Goal: Task Accomplishment & Management: Manage account settings

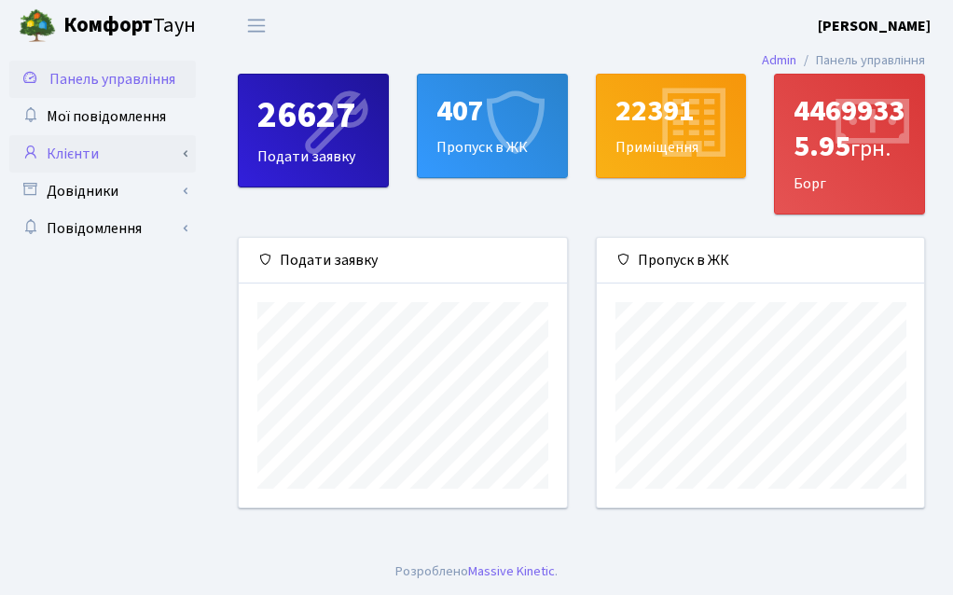
scroll to position [932225, 932167]
click at [91, 157] on link "Клієнти" at bounding box center [102, 153] width 186 height 37
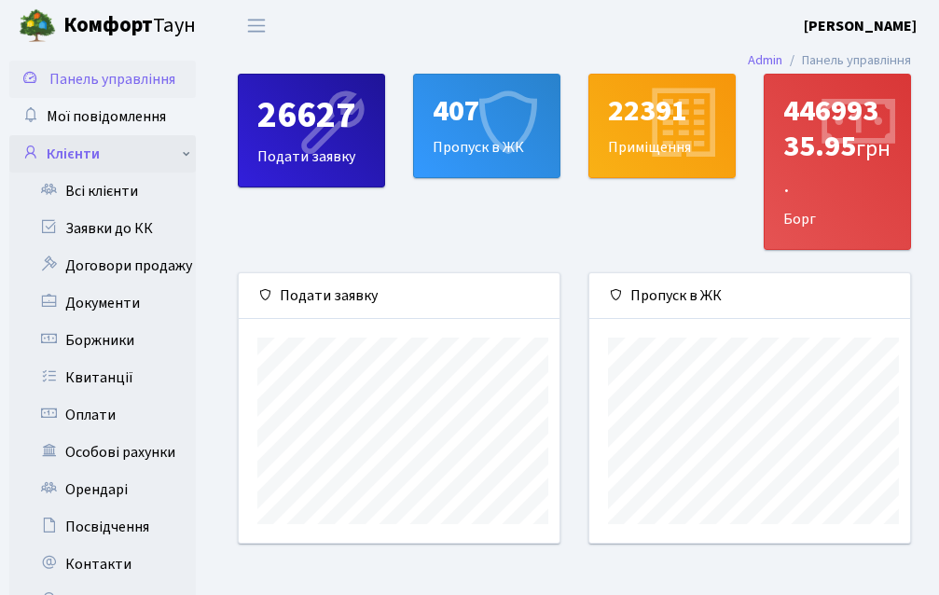
scroll to position [932225, 932174]
click at [106, 190] on link "Всі клієнти" at bounding box center [102, 191] width 186 height 37
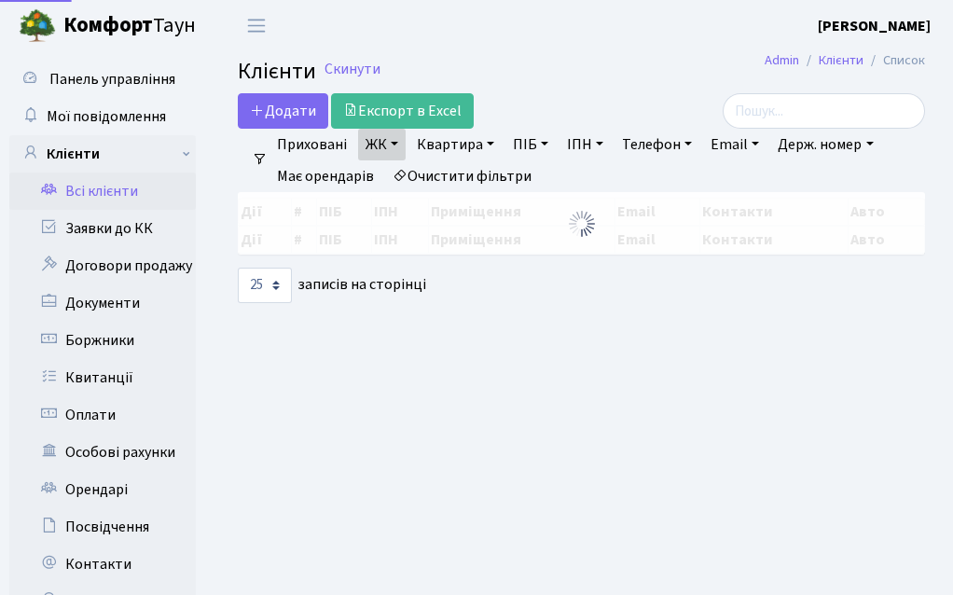
select select "25"
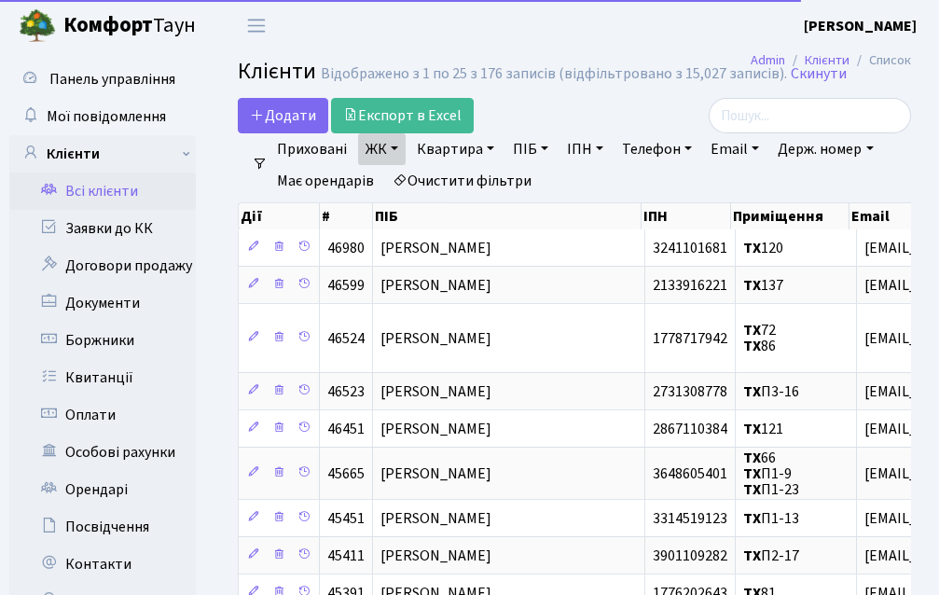
click at [439, 141] on link "Квартира" at bounding box center [455, 149] width 92 height 32
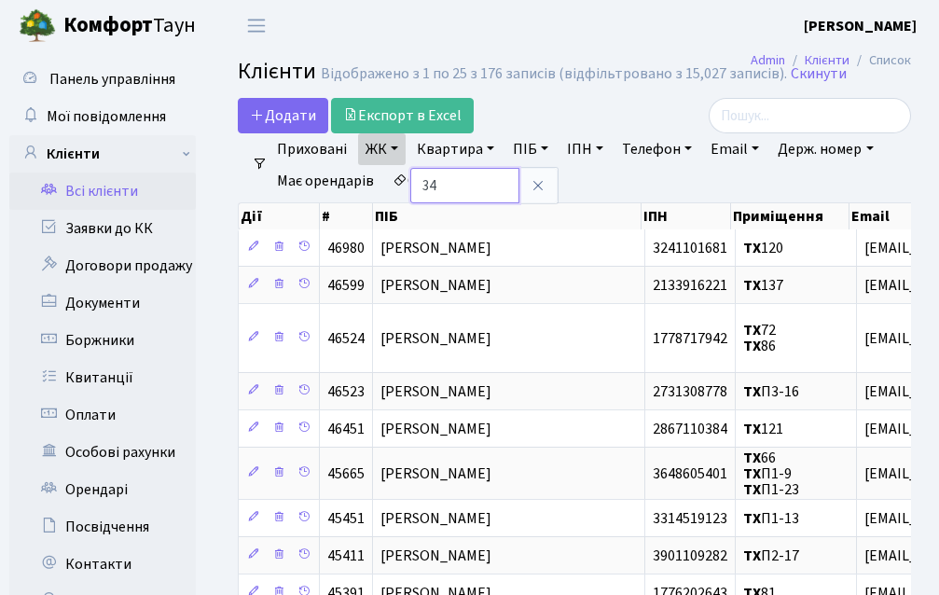
type input "34"
click at [532, 110] on div "Додати Експорт в Excel" at bounding box center [457, 115] width 439 height 35
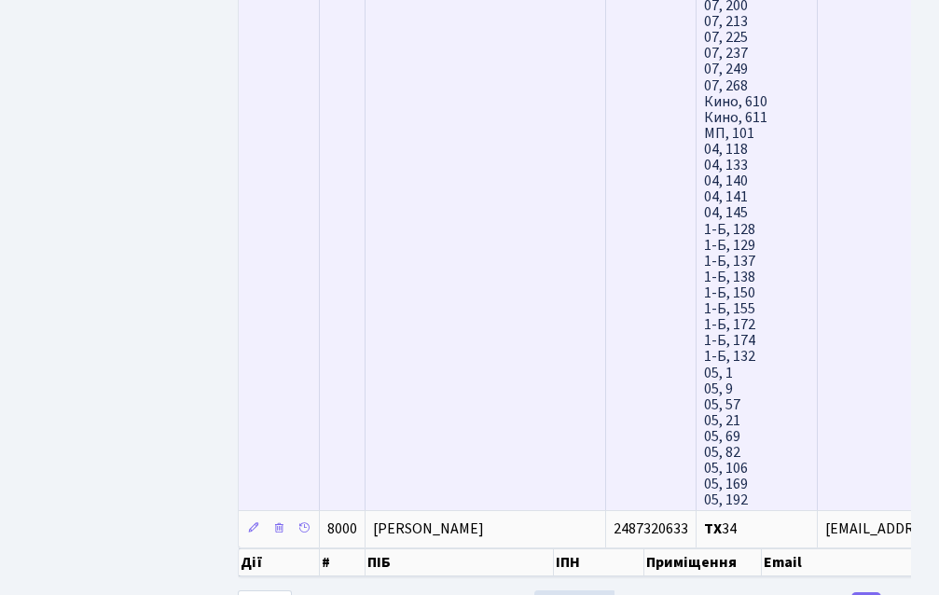
scroll to position [5725, 0]
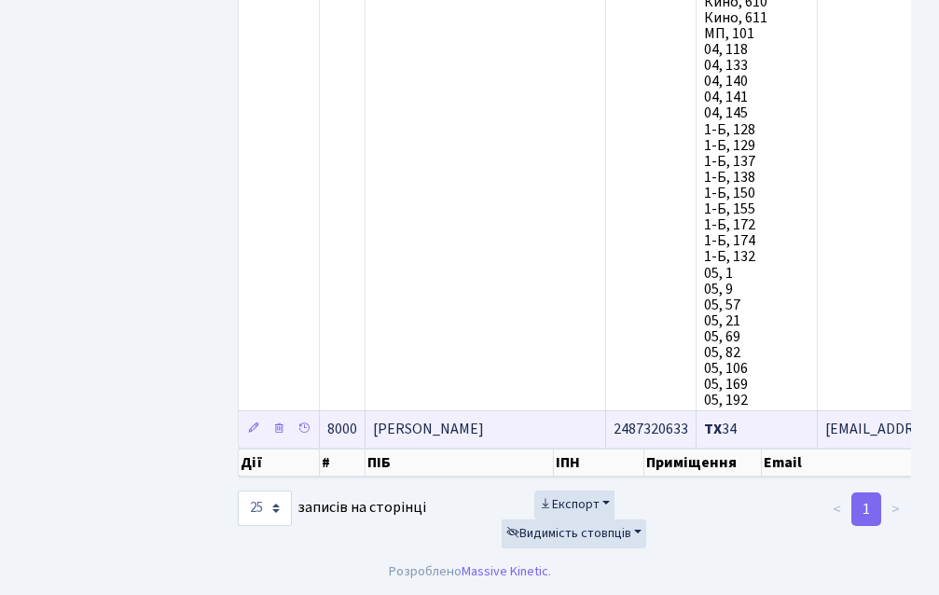
click at [475, 421] on td "Ваш Ян" at bounding box center [486, 428] width 241 height 37
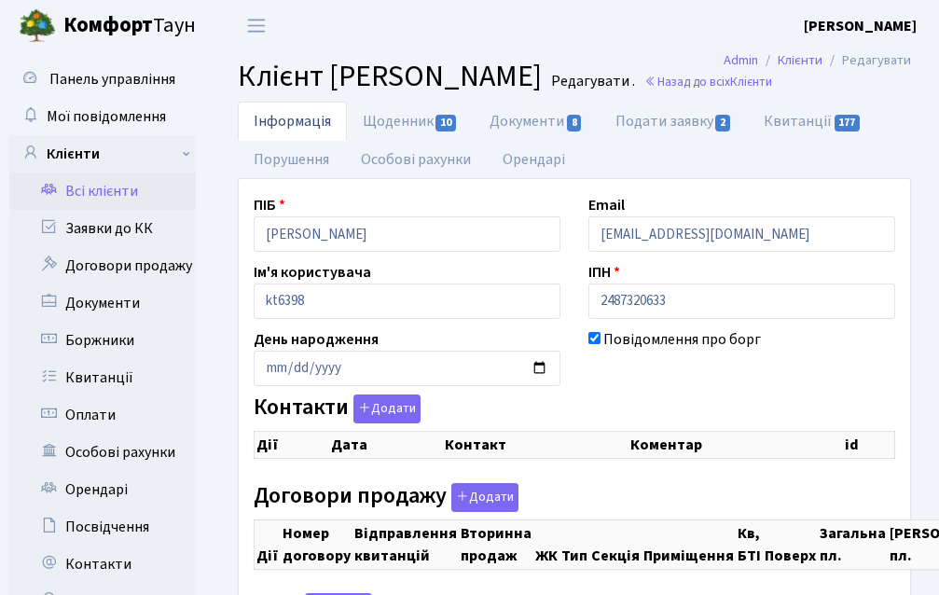
select select "25"
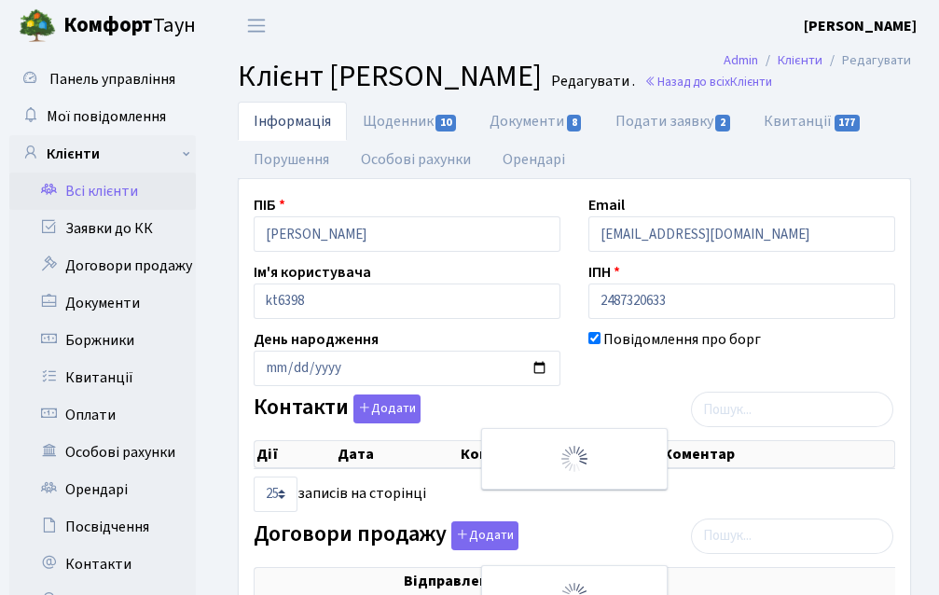
checkbox input "true"
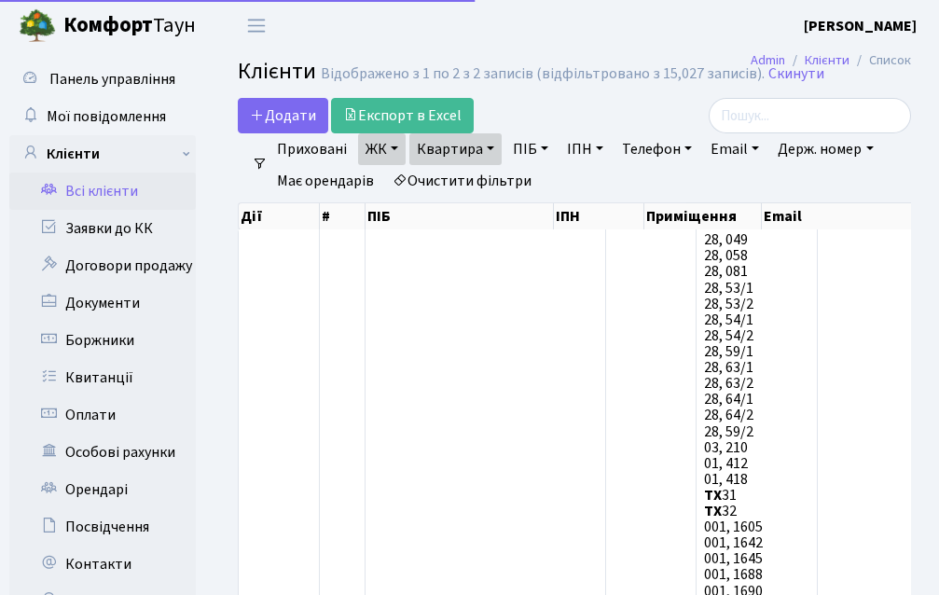
select select "25"
click at [467, 149] on link "Квартира" at bounding box center [455, 149] width 92 height 32
click at [475, 192] on input "34" at bounding box center [464, 185] width 109 height 35
type input "3"
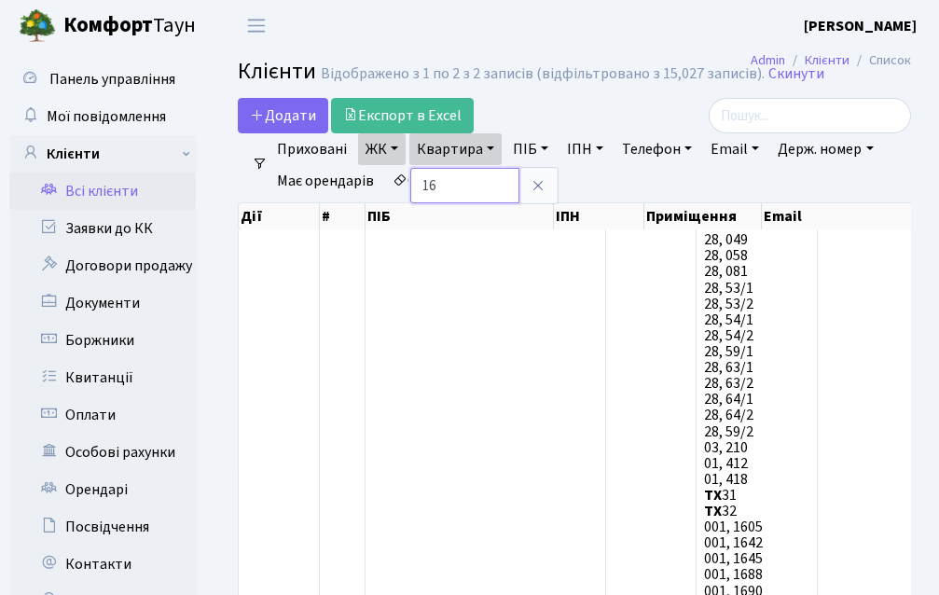
type input "161"
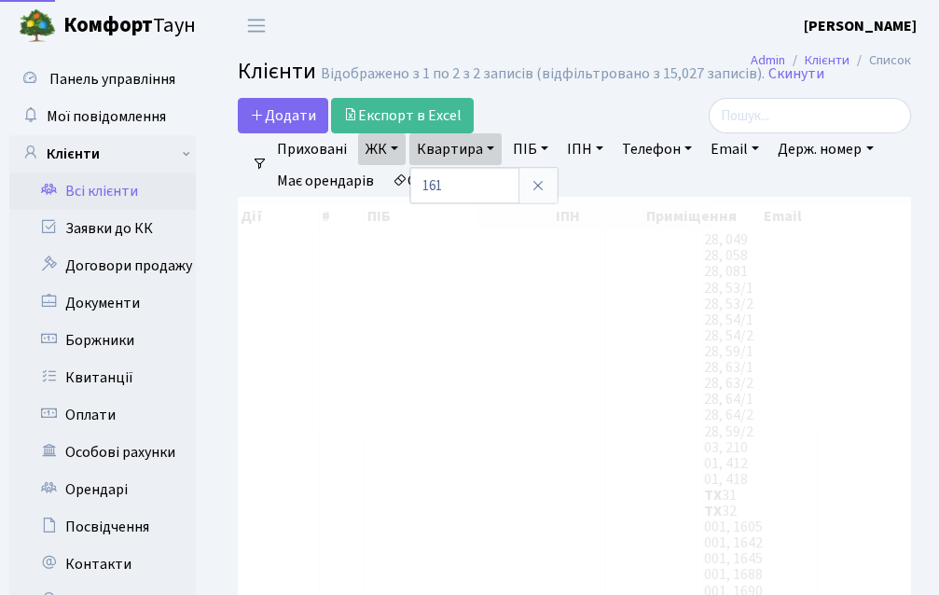
click at [537, 116] on div "Додати Експорт в Excel" at bounding box center [457, 115] width 439 height 35
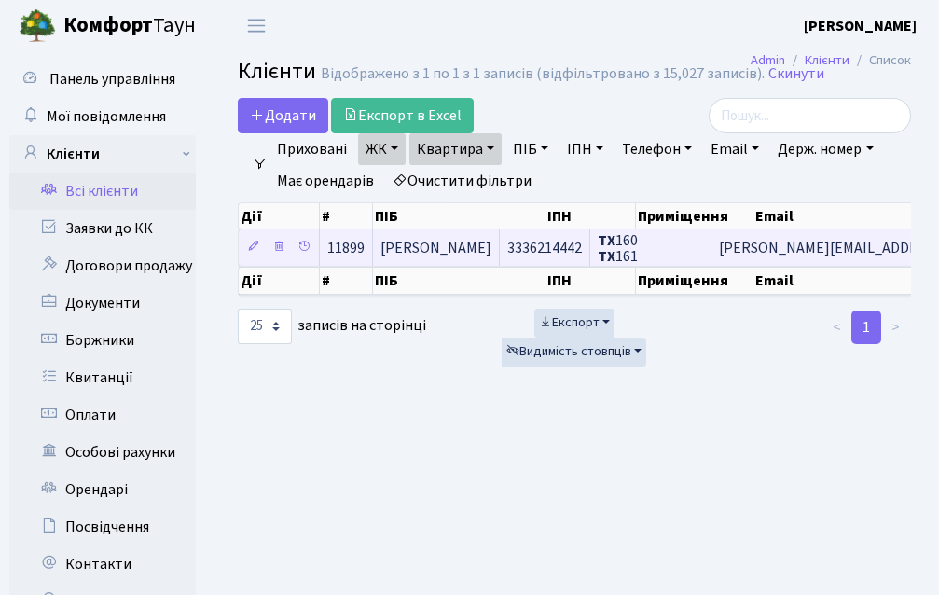
click at [454, 238] on span "Бушук Валерія Олегівна" at bounding box center [435, 248] width 111 height 21
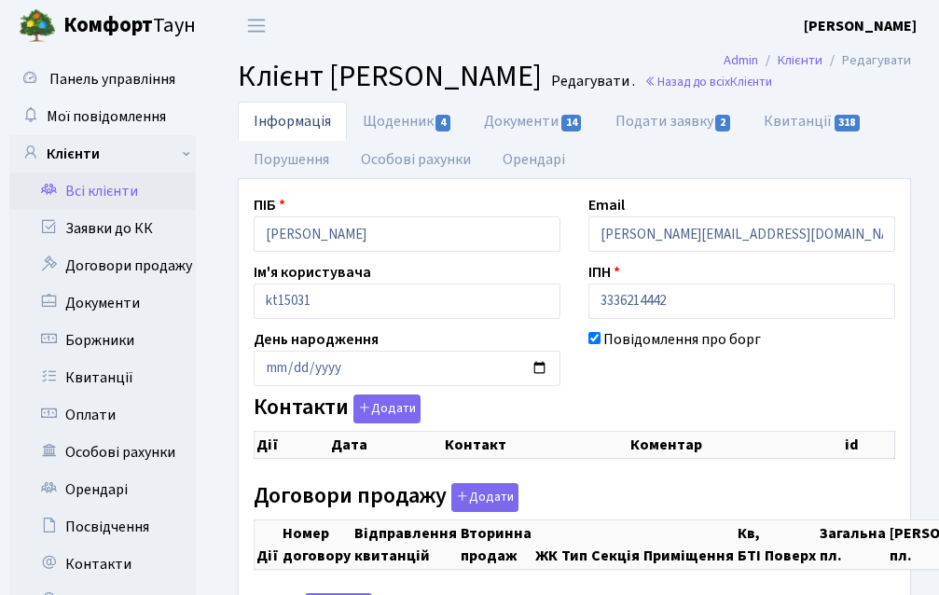
checkbox input "true"
select select "25"
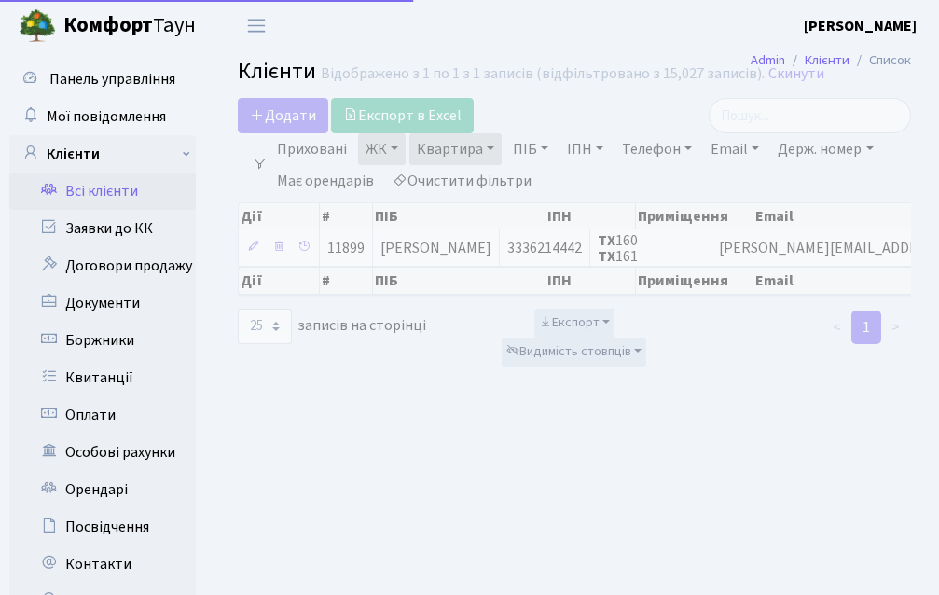
select select "25"
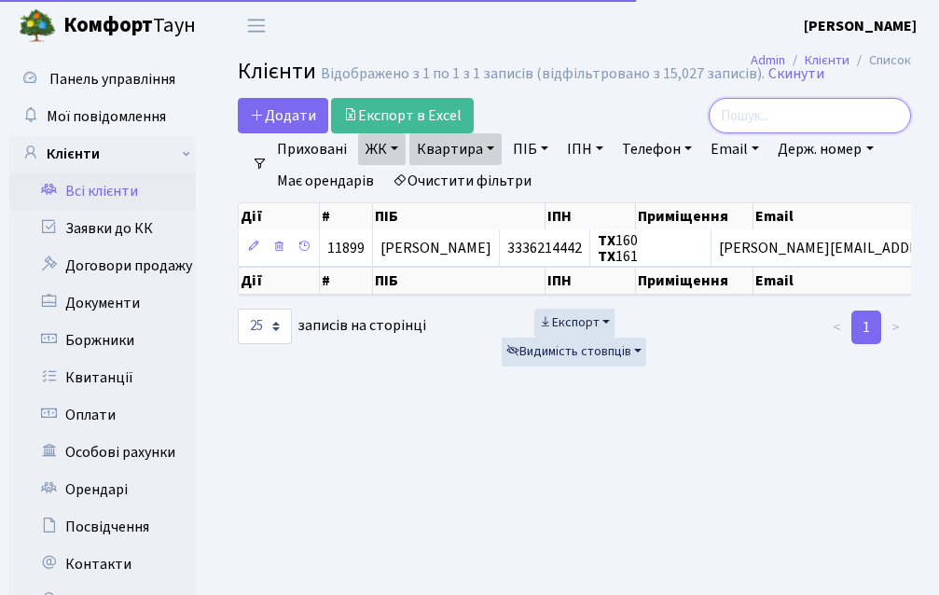
click at [774, 129] on input "search" at bounding box center [810, 115] width 202 height 35
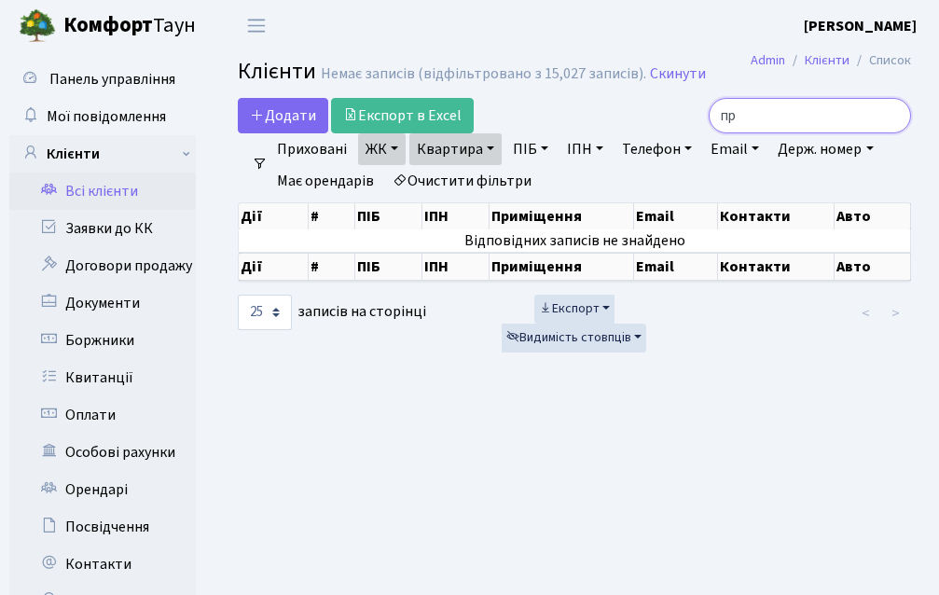
type input "п"
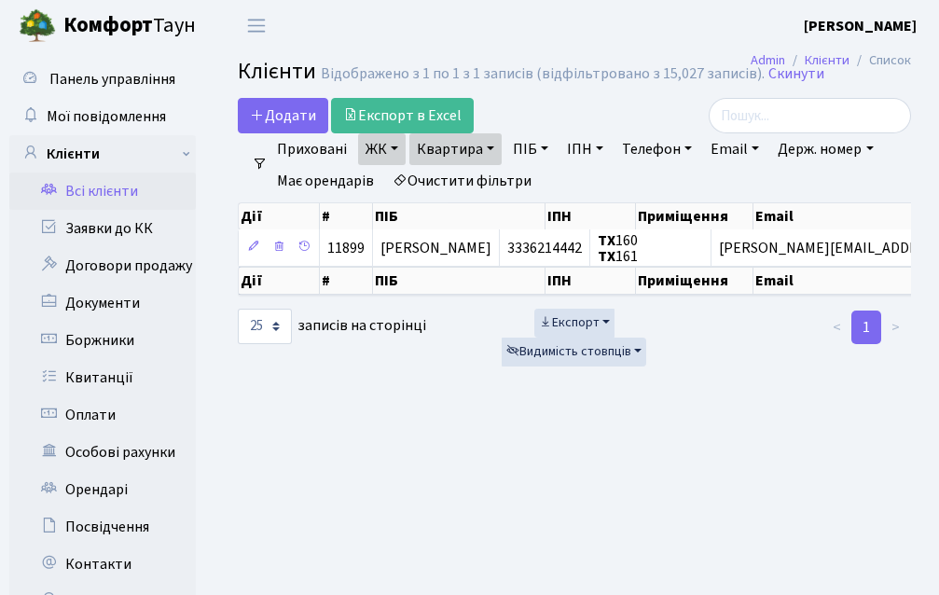
click at [421, 145] on link "Квартира" at bounding box center [455, 149] width 92 height 32
click at [452, 181] on input "161" at bounding box center [464, 185] width 109 height 35
type input "1"
click at [499, 108] on div "Додати Експорт в Excel" at bounding box center [457, 115] width 439 height 35
click at [112, 188] on link "Всі клієнти" at bounding box center [102, 191] width 186 height 37
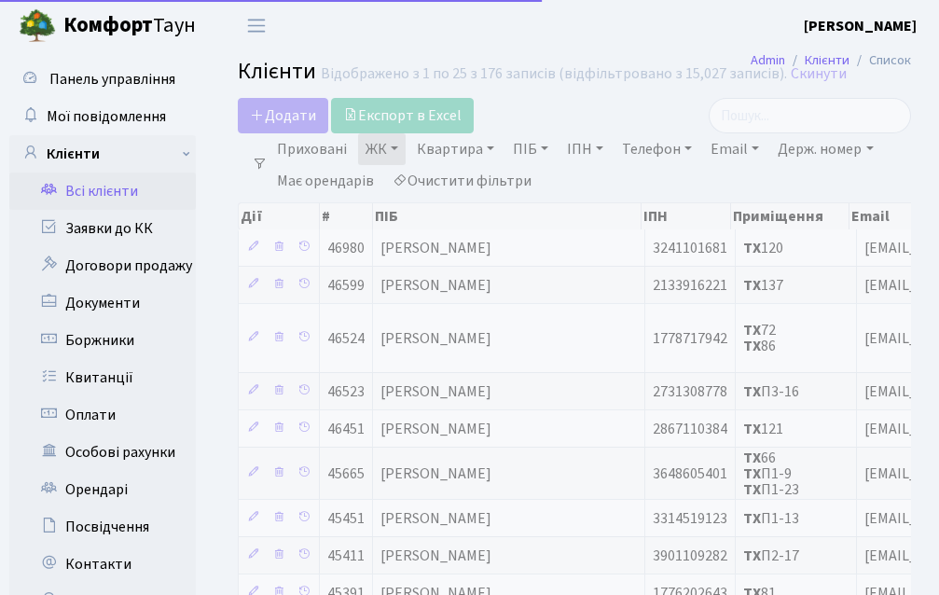
select select "25"
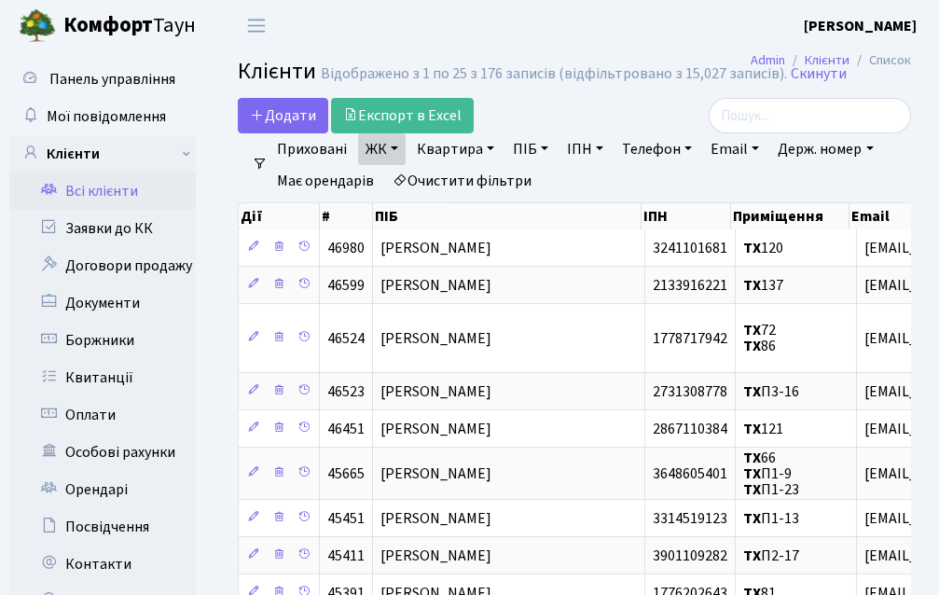
click at [756, 144] on link "Email" at bounding box center [734, 149] width 63 height 32
type input "igorprimak71"
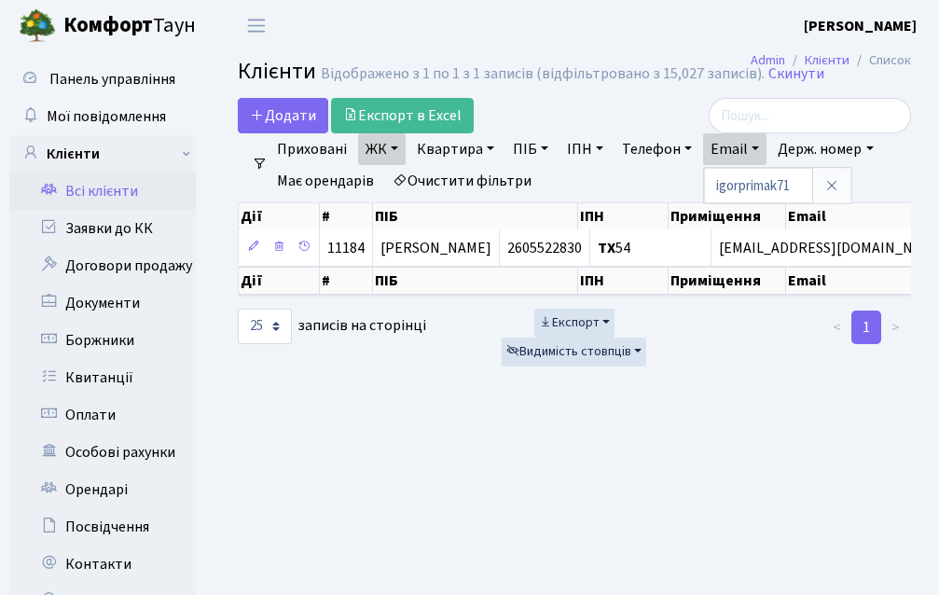
click at [454, 227] on th "ПІБ" at bounding box center [475, 216] width 205 height 26
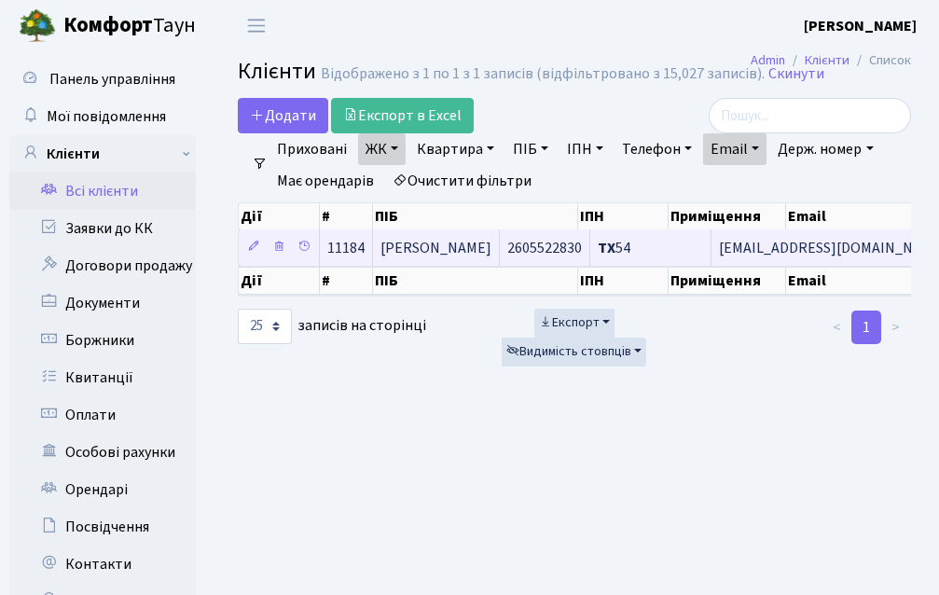
click at [453, 242] on span "[PERSON_NAME]" at bounding box center [435, 248] width 111 height 21
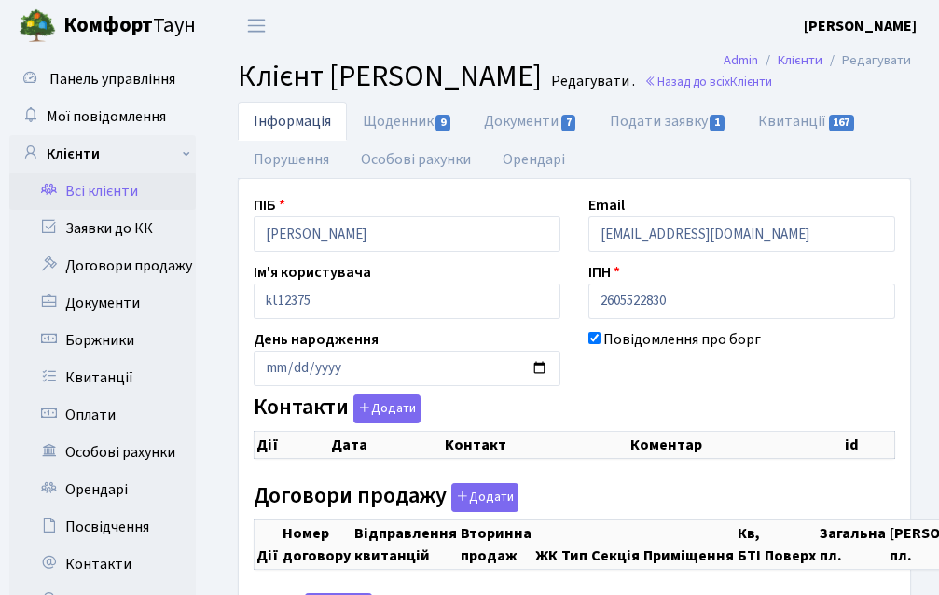
checkbox input "true"
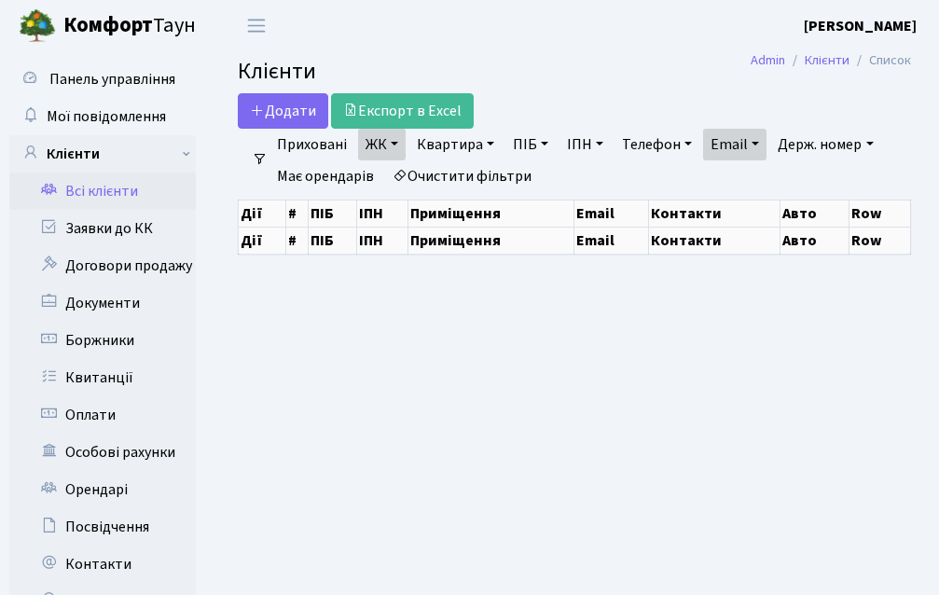
select select "25"
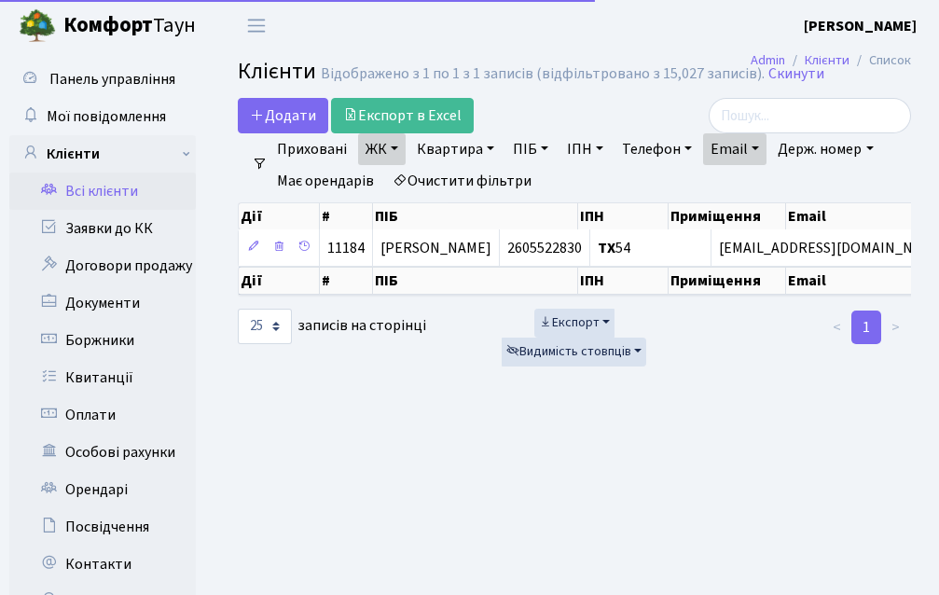
click at [742, 156] on link "Email" at bounding box center [734, 149] width 63 height 32
click at [832, 185] on icon at bounding box center [831, 185] width 15 height 15
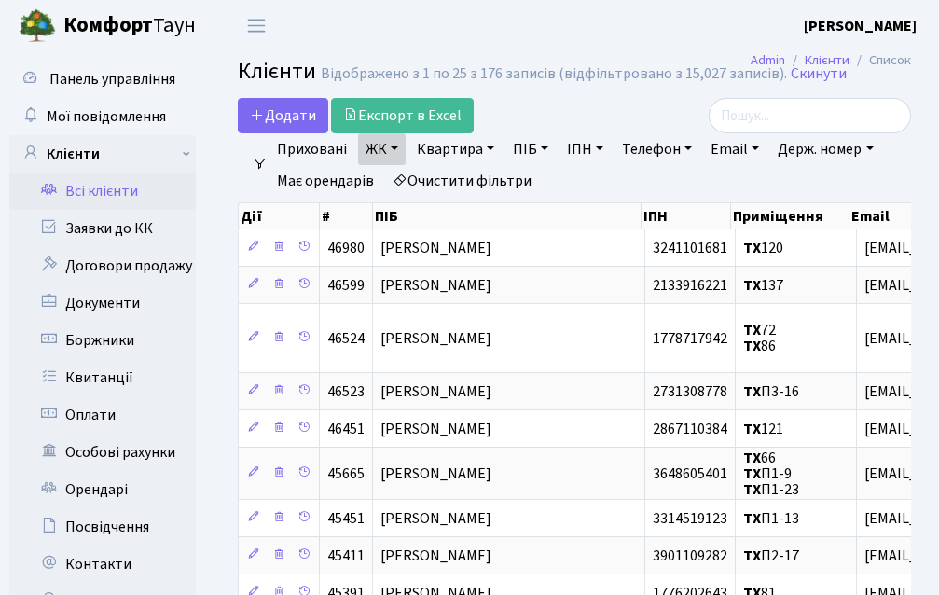
click at [477, 142] on link "Квартира" at bounding box center [455, 149] width 92 height 32
type input "55"
click at [515, 108] on div "Додати Експорт в Excel" at bounding box center [457, 115] width 439 height 35
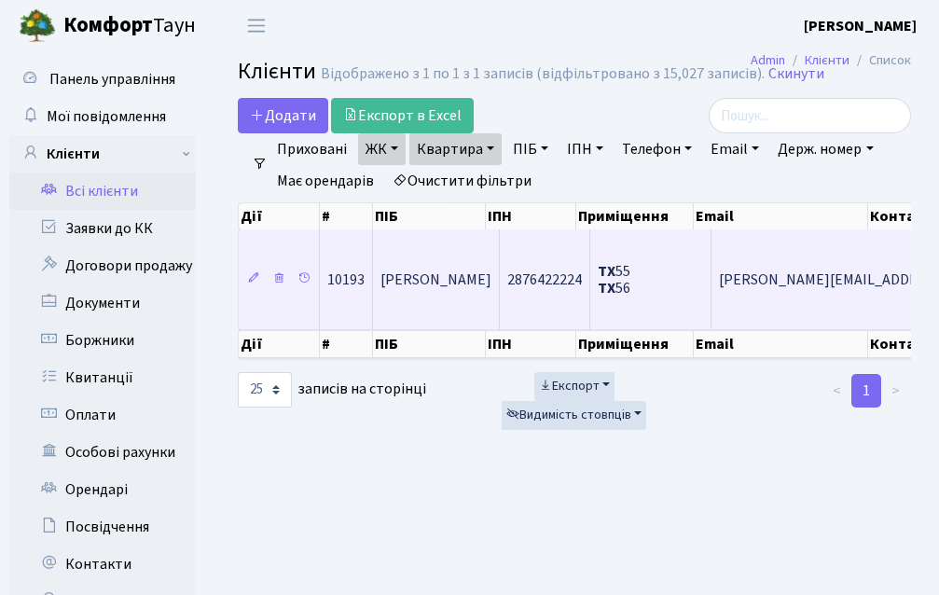
click at [441, 288] on span "Дімітрі Юліяна" at bounding box center [435, 279] width 111 height 21
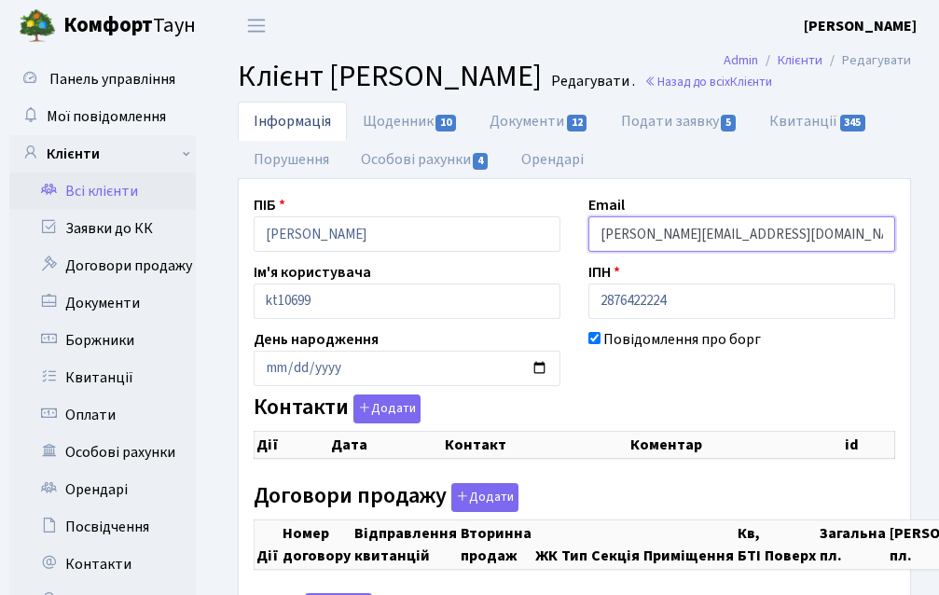
click at [761, 237] on input "[PERSON_NAME][EMAIL_ADDRESS][DOMAIN_NAME]" at bounding box center [741, 233] width 307 height 35
checkbox input "true"
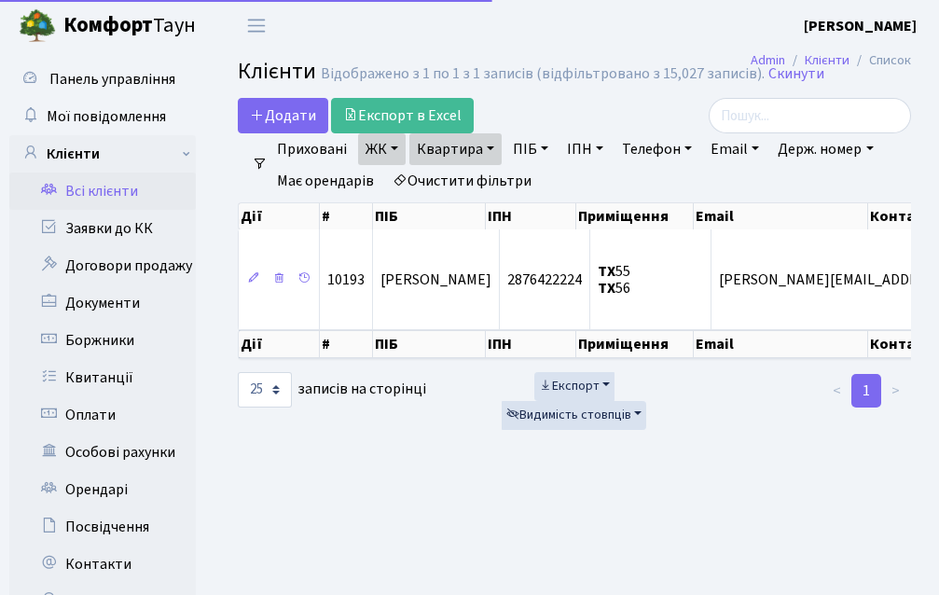
select select "25"
click at [459, 145] on link "Квартира" at bounding box center [455, 149] width 92 height 32
click at [487, 189] on input "55" at bounding box center [464, 185] width 109 height 35
click at [551, 185] on link at bounding box center [537, 185] width 39 height 35
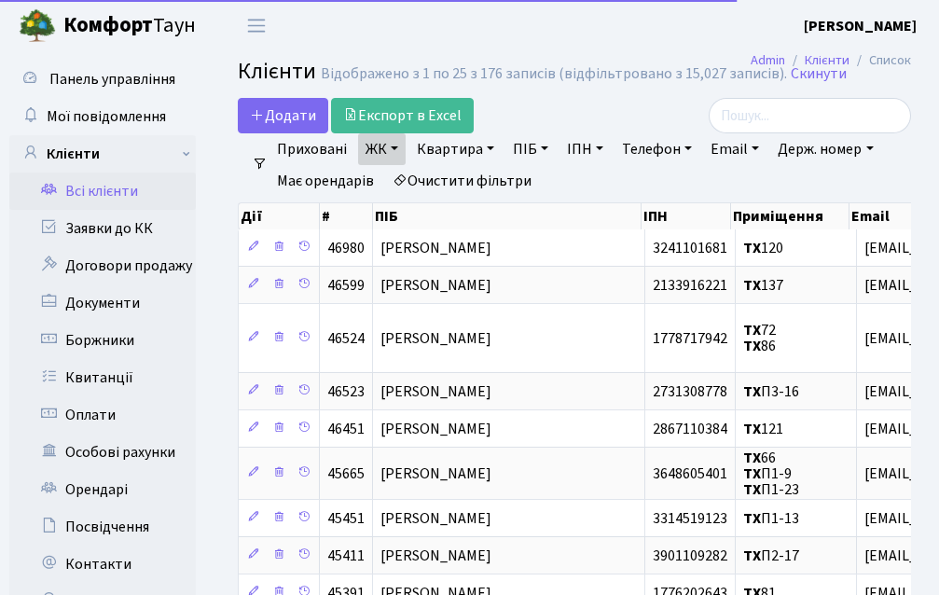
click at [737, 155] on link "Email" at bounding box center [734, 149] width 63 height 32
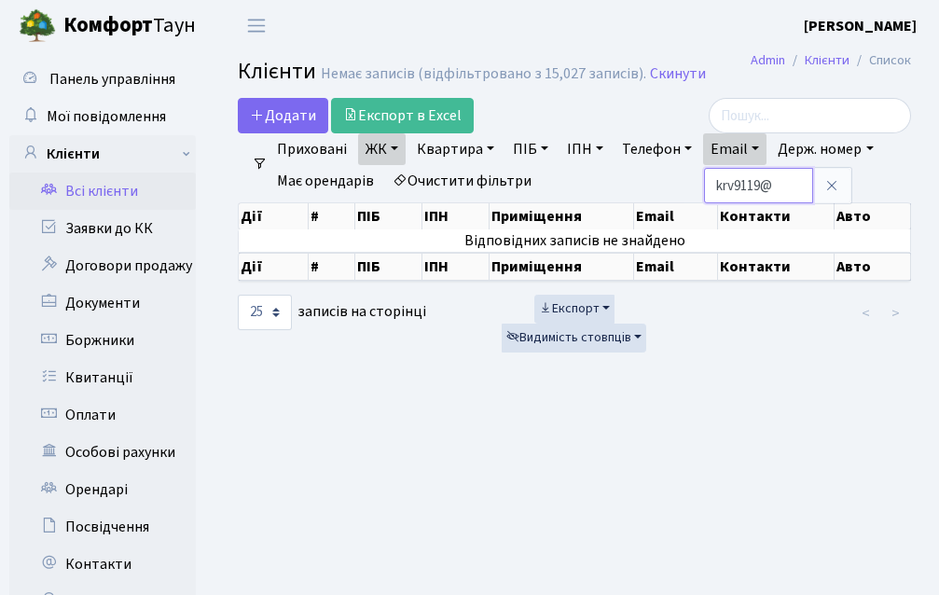
type input "krv9119@"
click at [838, 191] on icon at bounding box center [831, 185] width 15 height 15
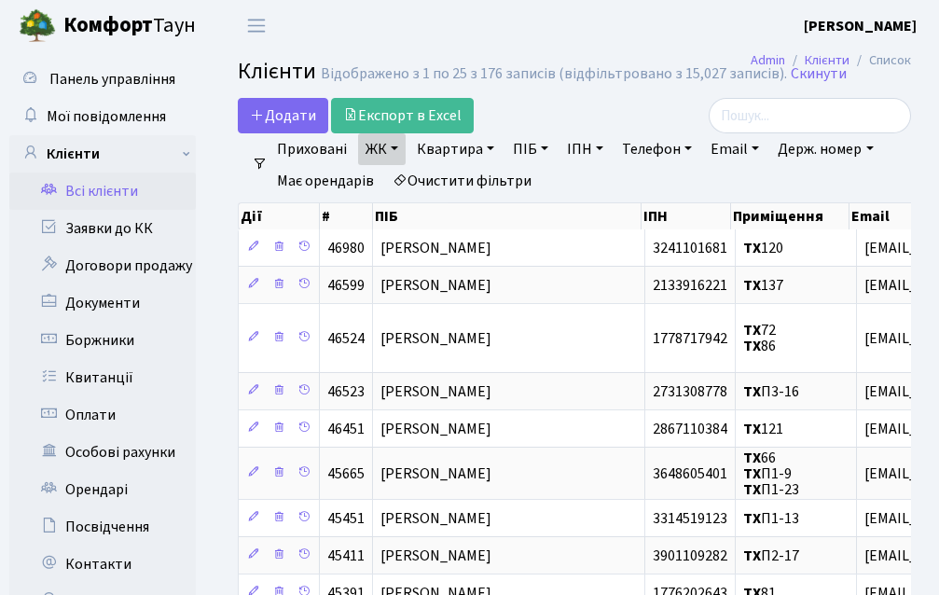
click at [461, 154] on link "Квартира" at bounding box center [455, 149] width 92 height 32
click at [468, 179] on input "text" at bounding box center [464, 185] width 109 height 35
type input "115"
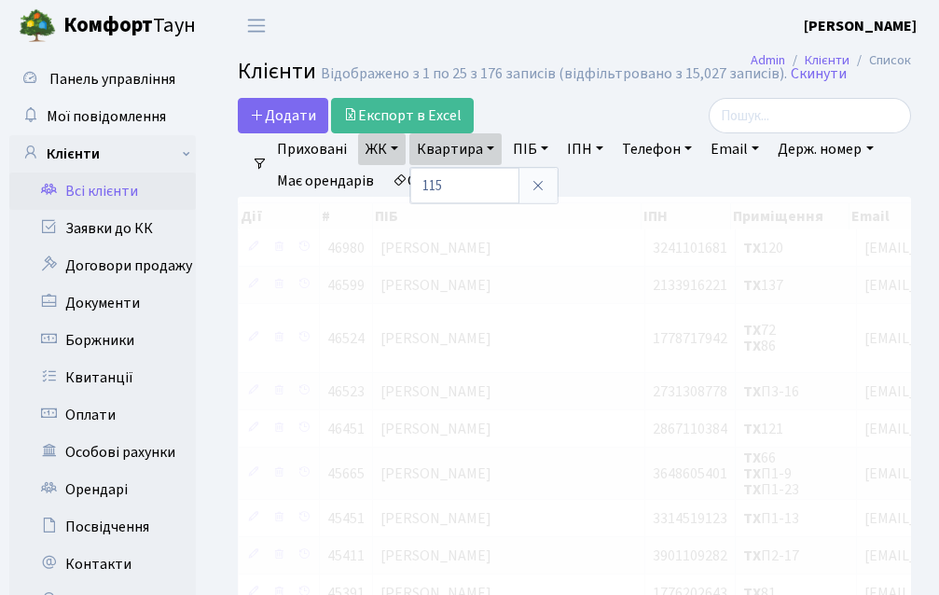
click at [565, 114] on div "Додати Експорт в Excel" at bounding box center [457, 115] width 439 height 35
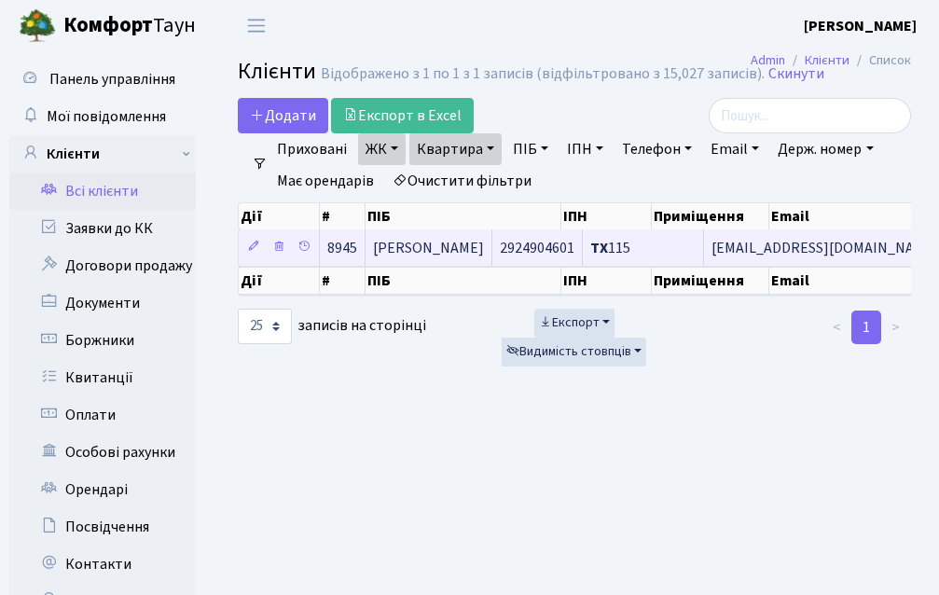
click at [484, 239] on span "[PERSON_NAME]" at bounding box center [428, 248] width 111 height 21
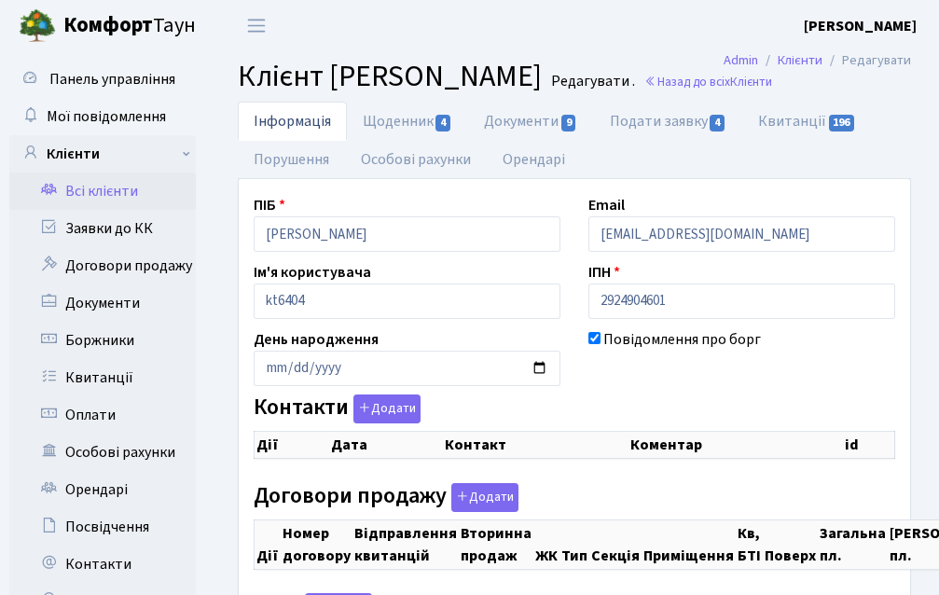
checkbox input "true"
select select "25"
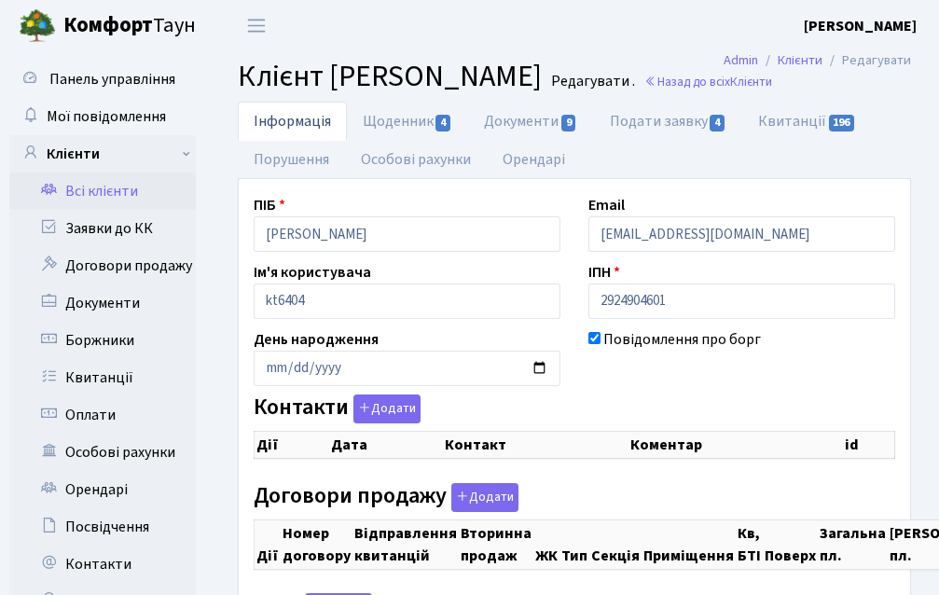
select select "25"
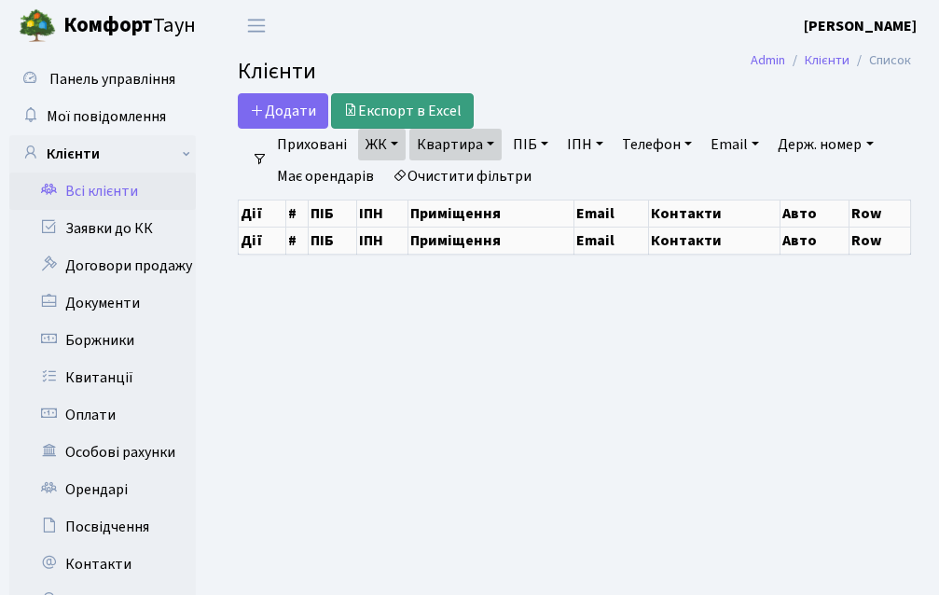
select select "25"
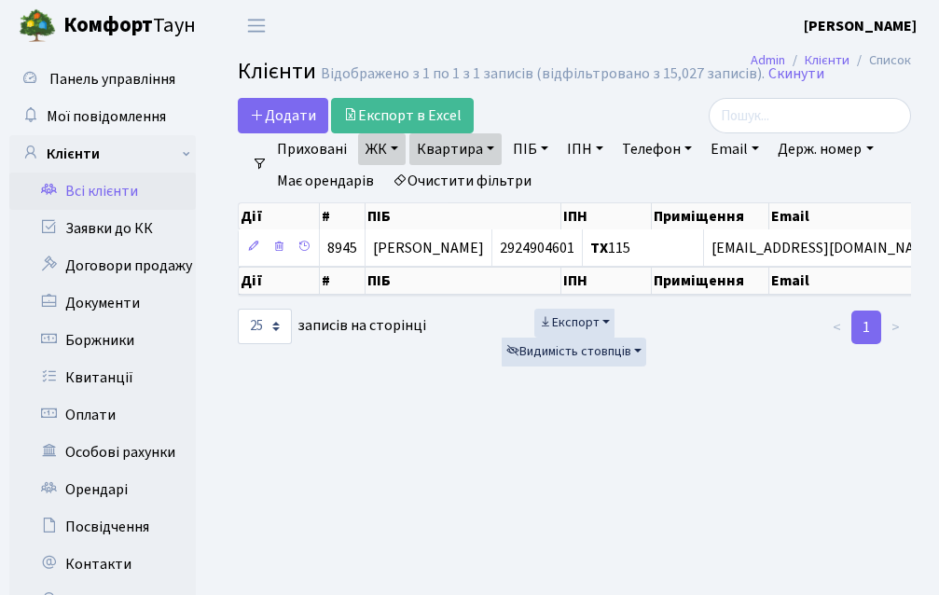
click at [741, 155] on link "Email" at bounding box center [734, 149] width 63 height 32
click at [485, 152] on link "Квартира" at bounding box center [455, 149] width 92 height 32
click at [474, 186] on input "115" at bounding box center [464, 185] width 109 height 35
type input "1"
click at [532, 102] on div "Додати Експорт в Excel" at bounding box center [457, 115] width 439 height 35
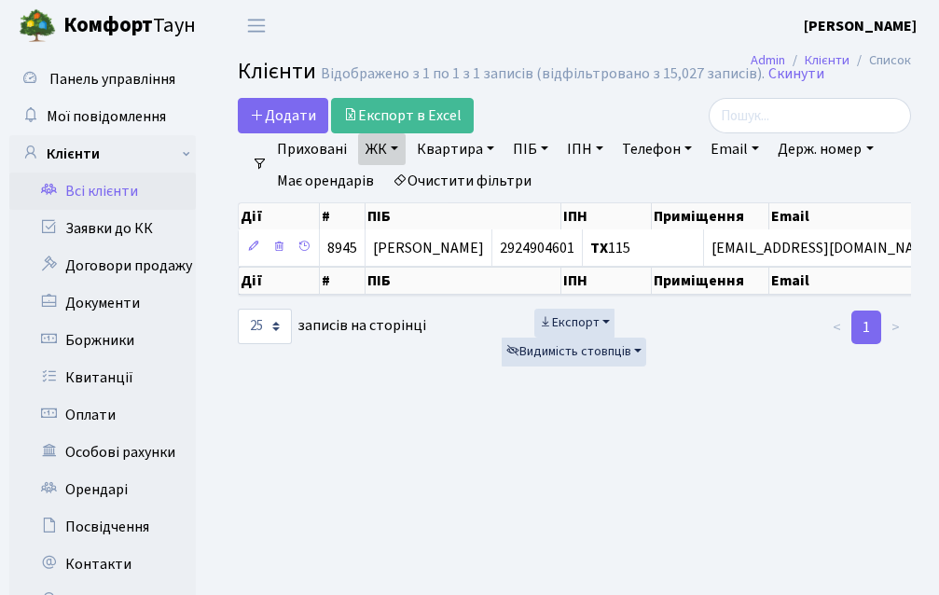
click at [122, 200] on link "Всі клієнти" at bounding box center [102, 191] width 186 height 37
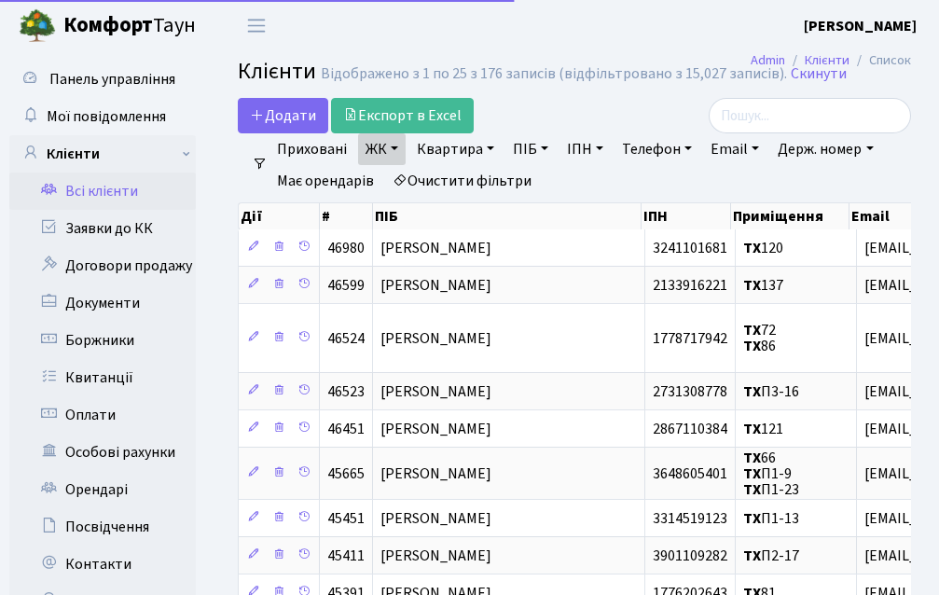
select select "25"
click at [753, 151] on link "Email" at bounding box center [734, 149] width 63 height 32
type input "krv9119"
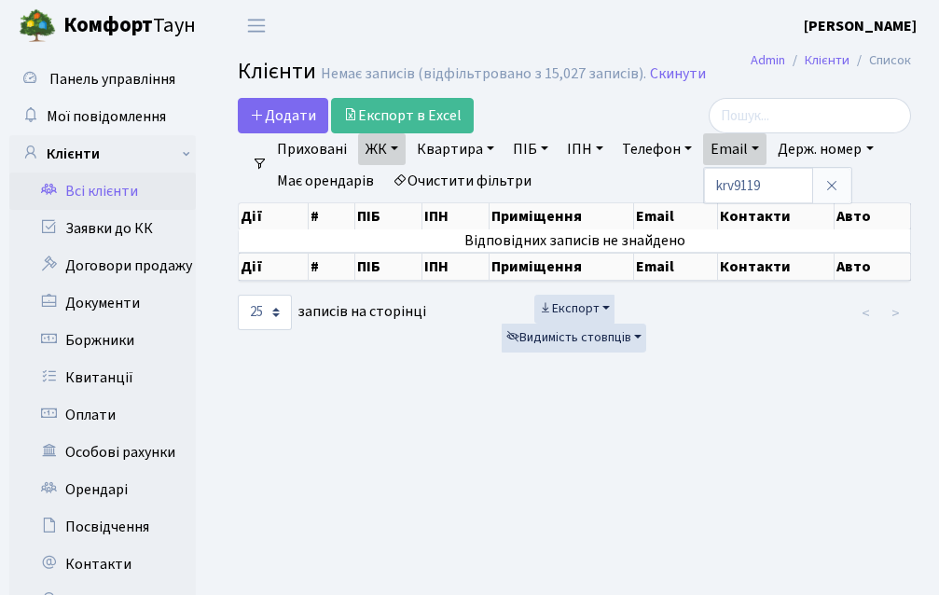
click at [614, 119] on div "Додати Експорт в Excel" at bounding box center [457, 115] width 439 height 35
click at [468, 151] on link "Квартира" at bounding box center [455, 149] width 92 height 32
type input "17"
click at [545, 100] on div "Додати Експорт в Excel" at bounding box center [457, 115] width 439 height 35
click at [728, 145] on link "Email" at bounding box center [734, 149] width 63 height 32
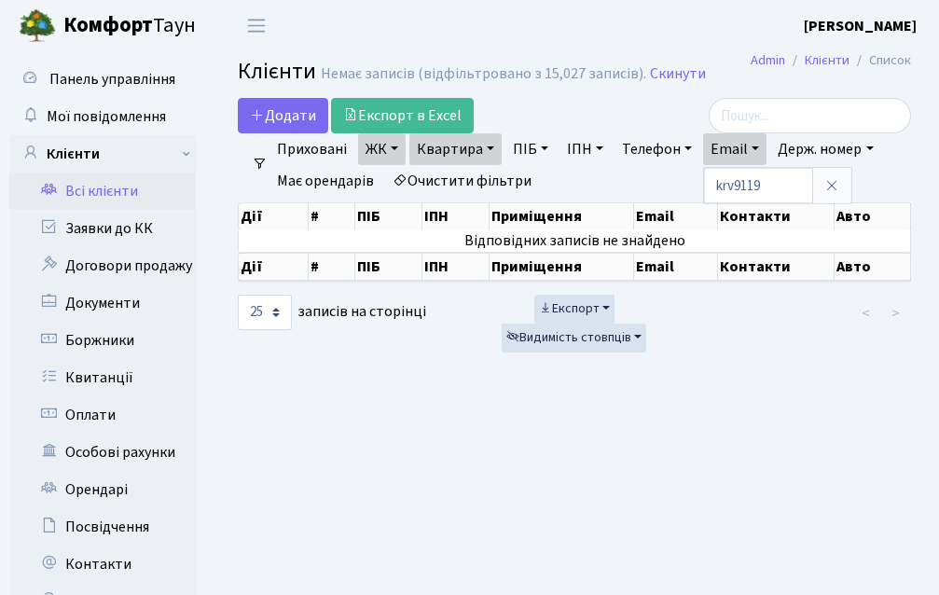
click at [835, 188] on icon at bounding box center [831, 185] width 15 height 15
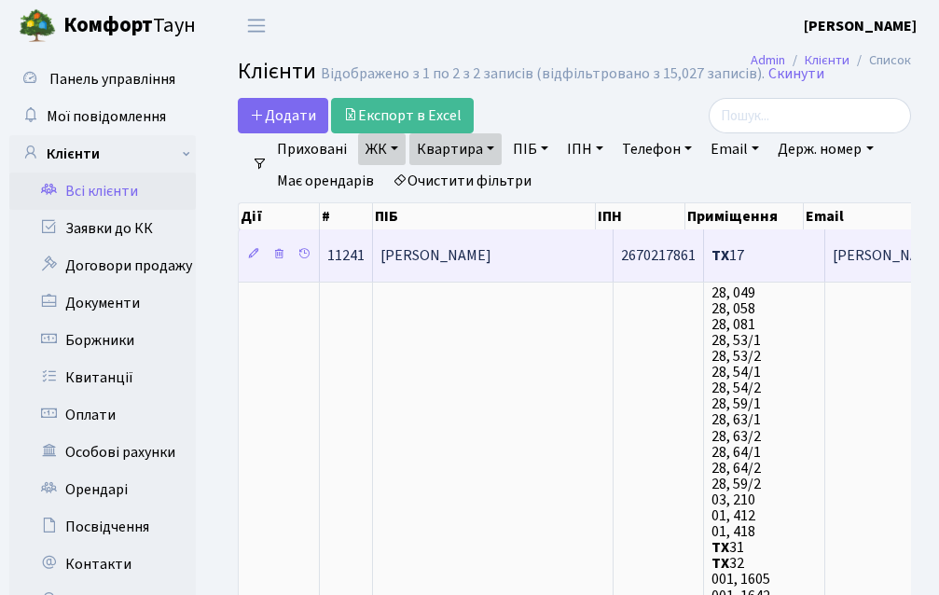
click at [491, 255] on span "Моісеєнко Елла Володимирівна" at bounding box center [435, 255] width 111 height 21
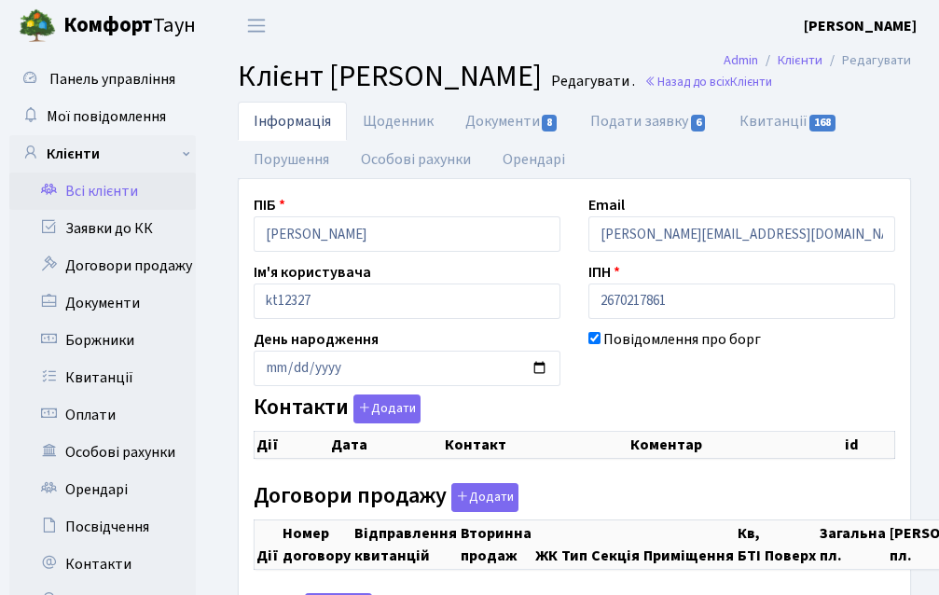
checkbox input "true"
select select "25"
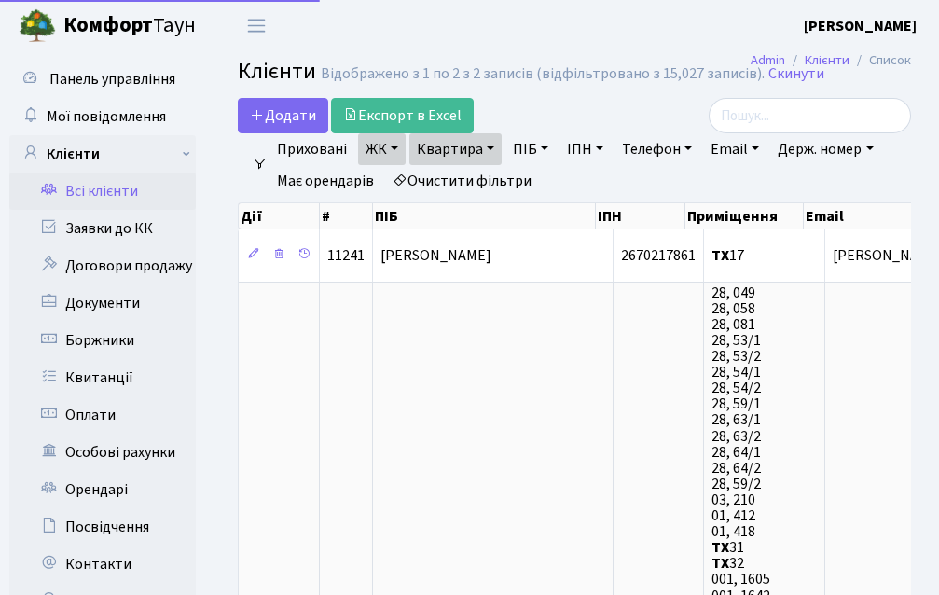
select select "25"
click at [483, 146] on link "Квартира" at bounding box center [455, 149] width 92 height 32
click at [477, 178] on input "17" at bounding box center [464, 185] width 109 height 35
type input "1"
type input "2"
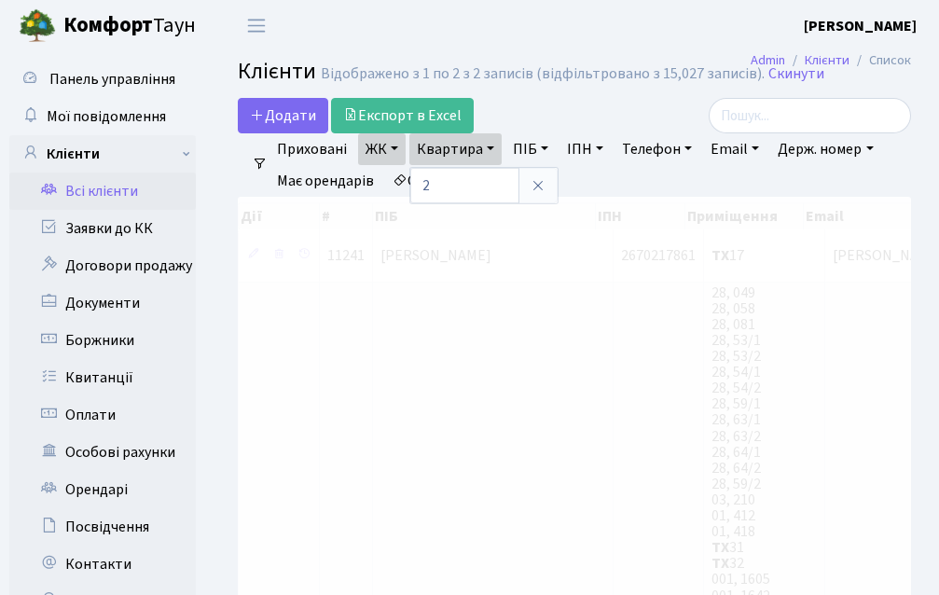
click at [530, 101] on div "Додати Експорт в Excel" at bounding box center [457, 115] width 439 height 35
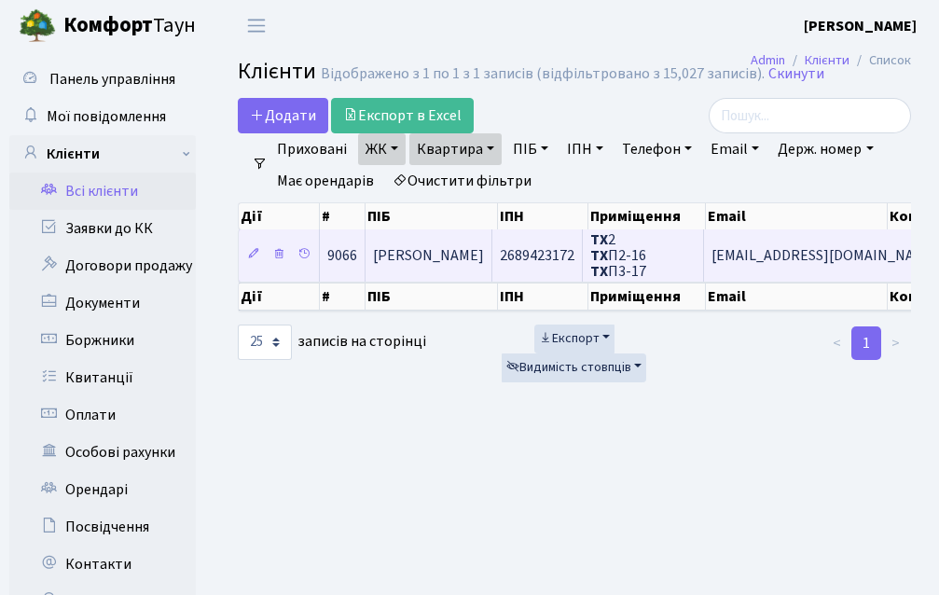
click at [435, 279] on td "[PERSON_NAME]" at bounding box center [429, 254] width 127 height 51
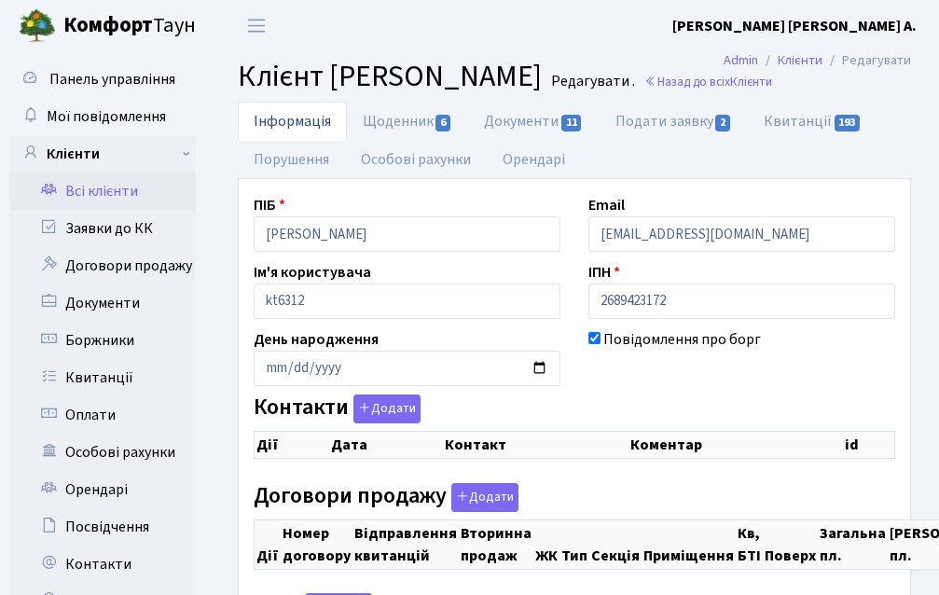
checkbox input "true"
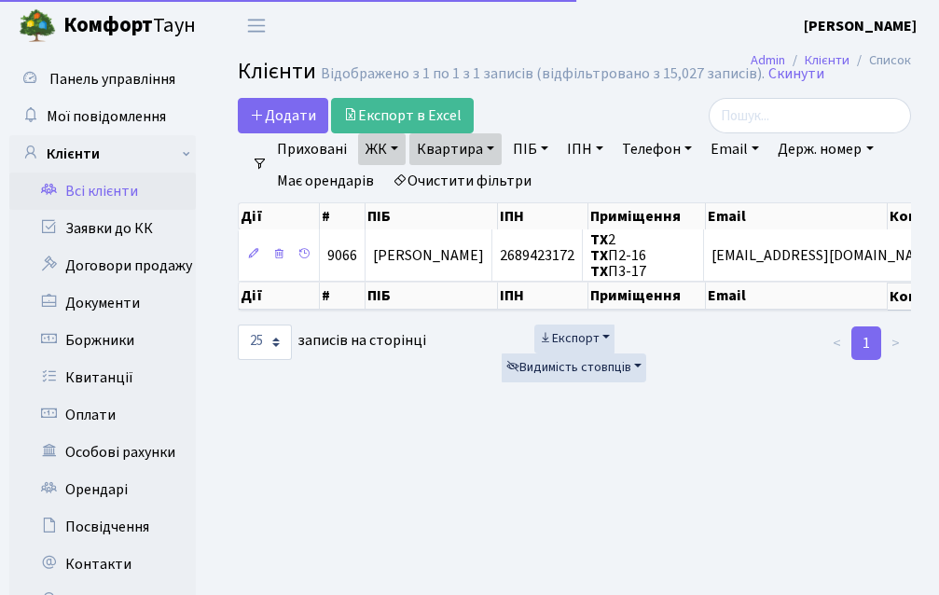
select select "25"
click at [474, 140] on link "Квартира" at bounding box center [455, 149] width 92 height 32
click at [488, 190] on input "2" at bounding box center [464, 185] width 109 height 35
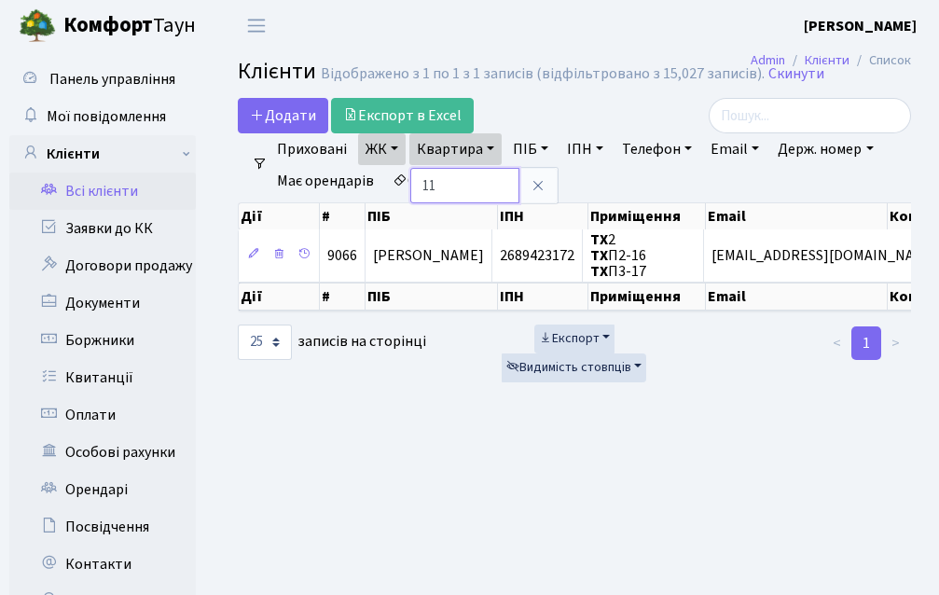
type input "11"
click at [549, 113] on div "Додати Експорт в Excel" at bounding box center [457, 115] width 439 height 35
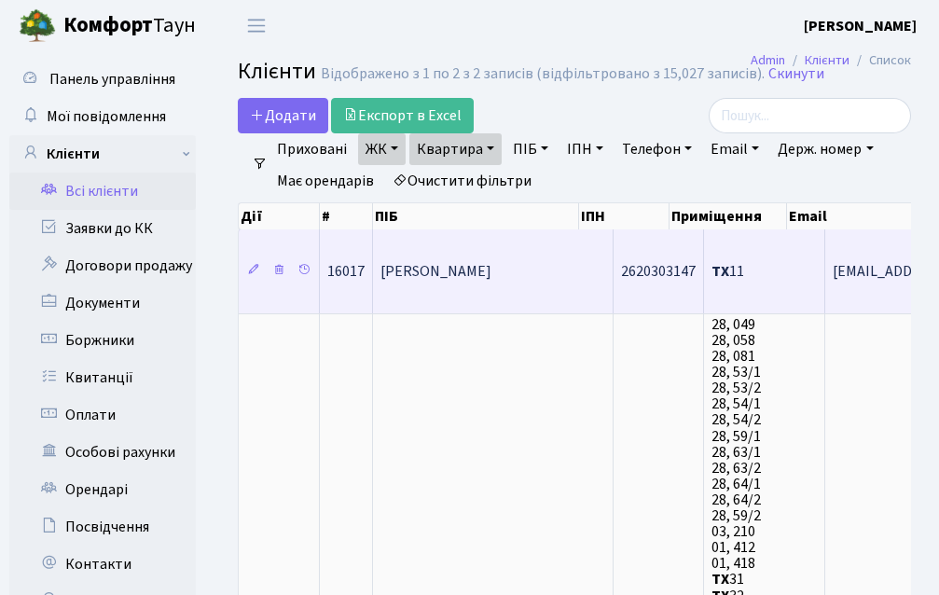
click at [522, 284] on td "[PERSON_NAME]" at bounding box center [493, 271] width 241 height 84
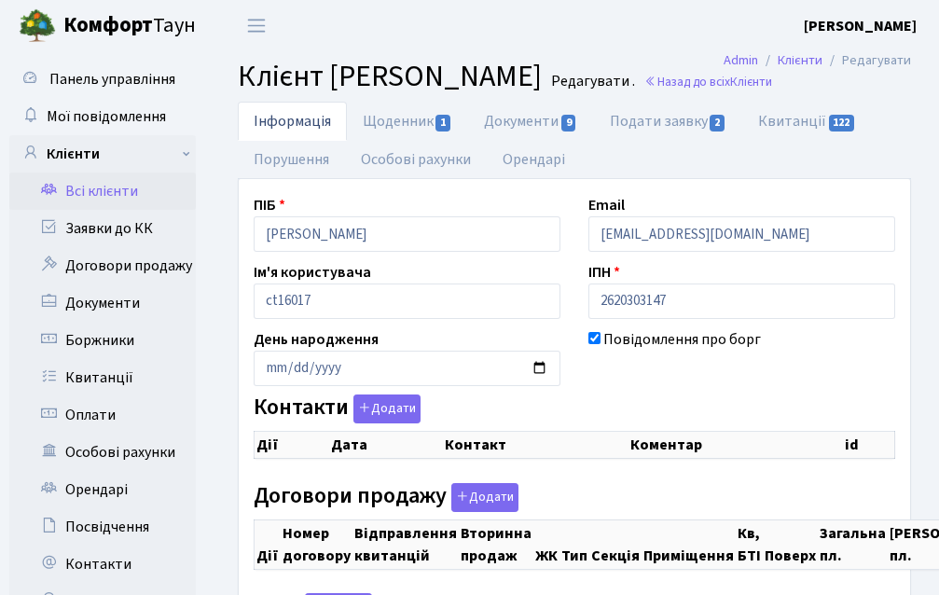
checkbox input "true"
select select "25"
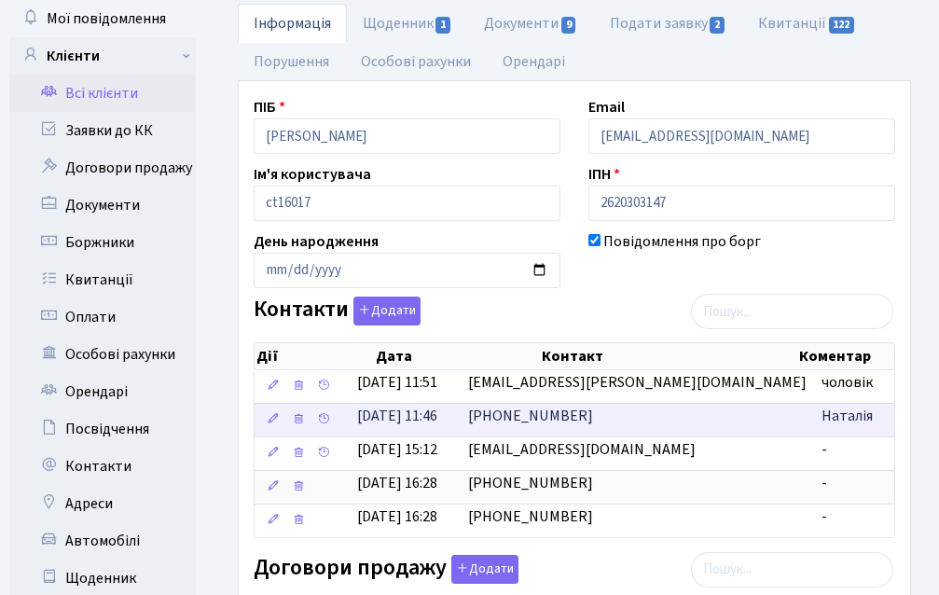
scroll to position [53, 0]
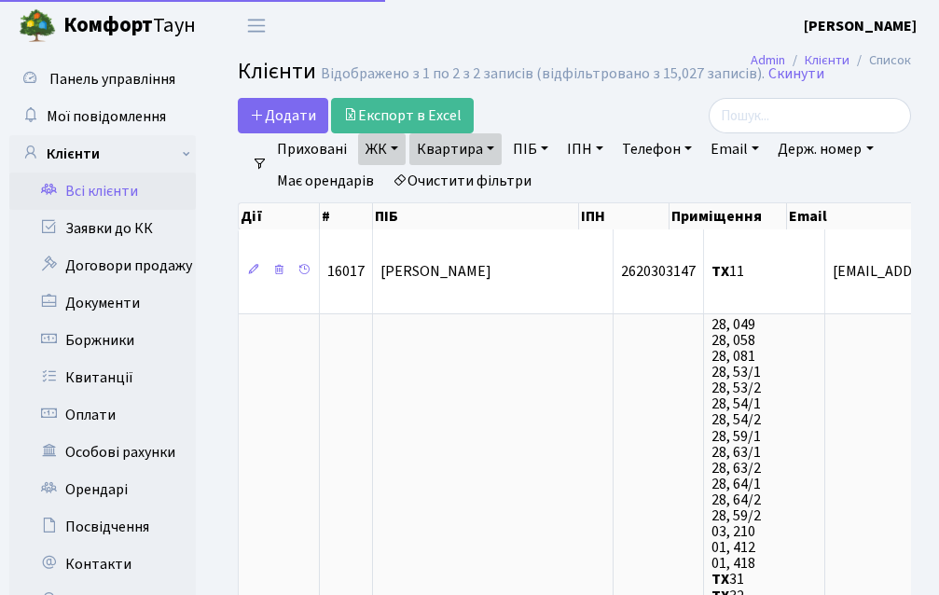
select select "25"
click at [440, 146] on link "Квартира" at bounding box center [455, 149] width 92 height 32
click at [440, 183] on input "11" at bounding box center [464, 185] width 109 height 35
click at [546, 180] on link at bounding box center [537, 185] width 39 height 35
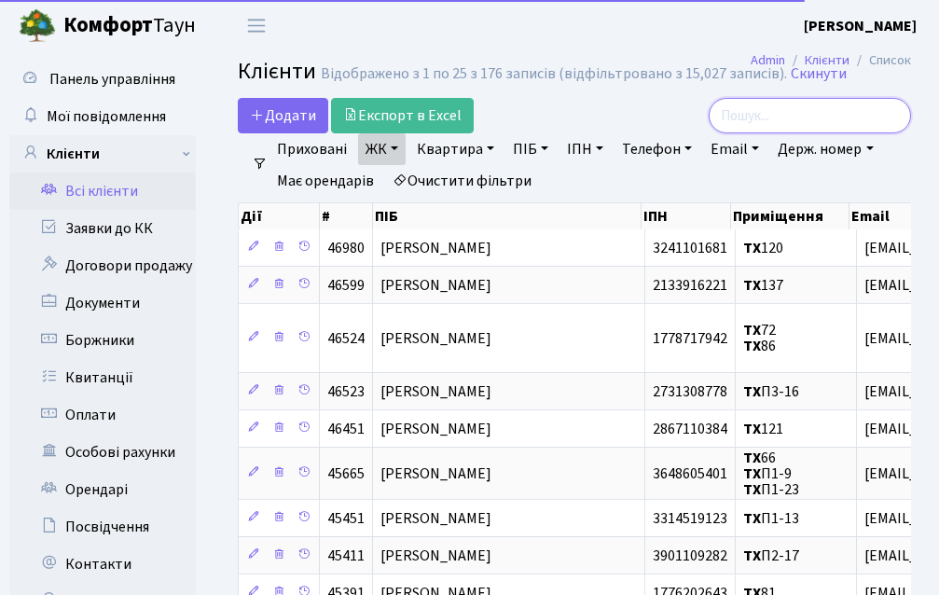
click at [776, 121] on input "search" at bounding box center [810, 115] width 202 height 35
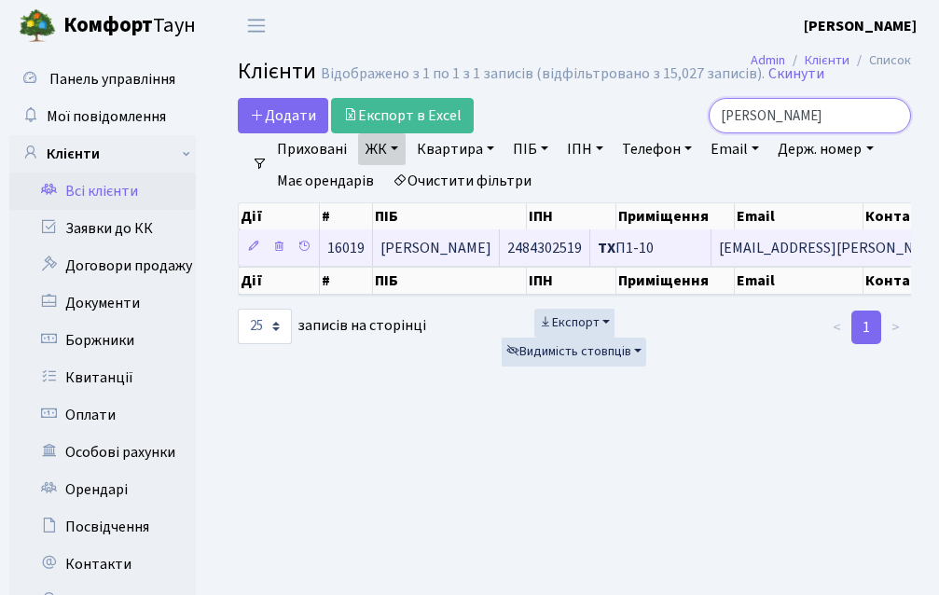
type input "мазур"
click at [435, 249] on span "Мазур Ігор Юрійович" at bounding box center [435, 248] width 111 height 21
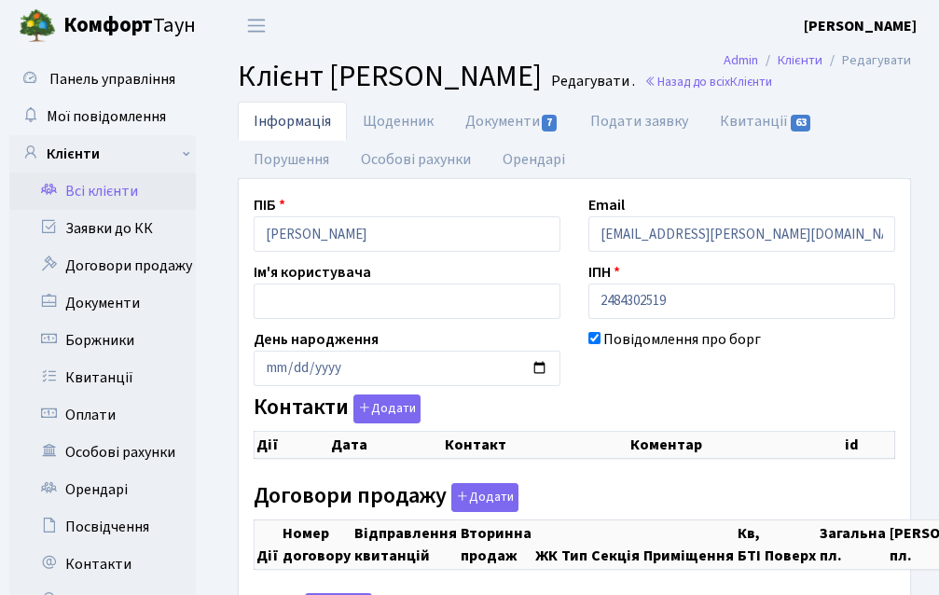
checkbox input "true"
select select "25"
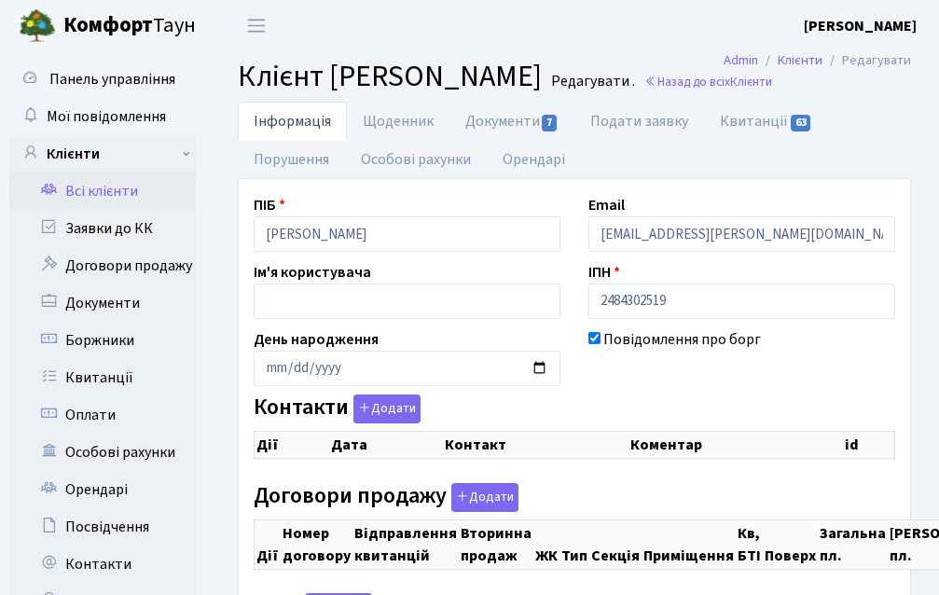
select select "25"
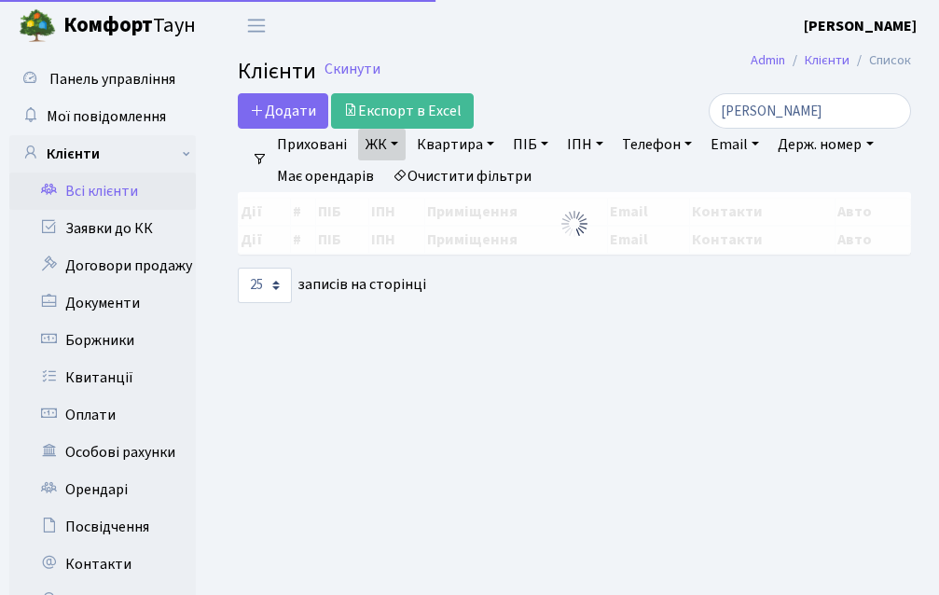
select select "25"
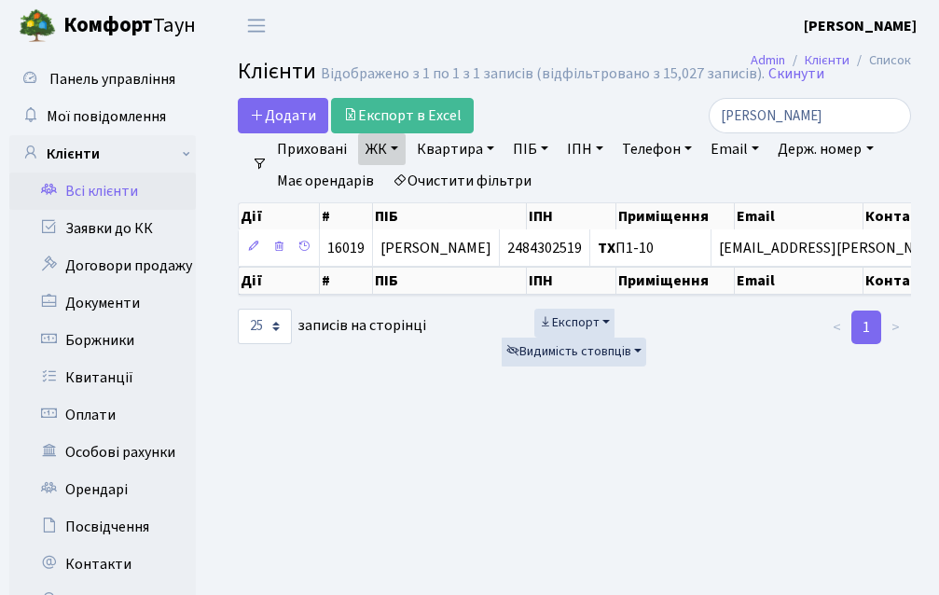
click at [382, 141] on link "ЖК" at bounding box center [382, 149] width 48 height 32
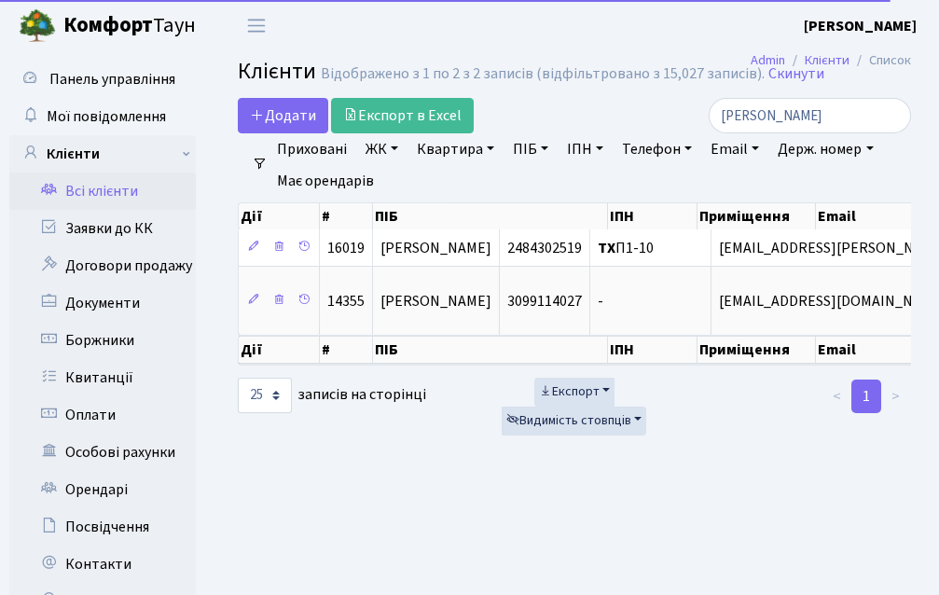
click at [485, 152] on link "Квартира" at bounding box center [455, 149] width 92 height 32
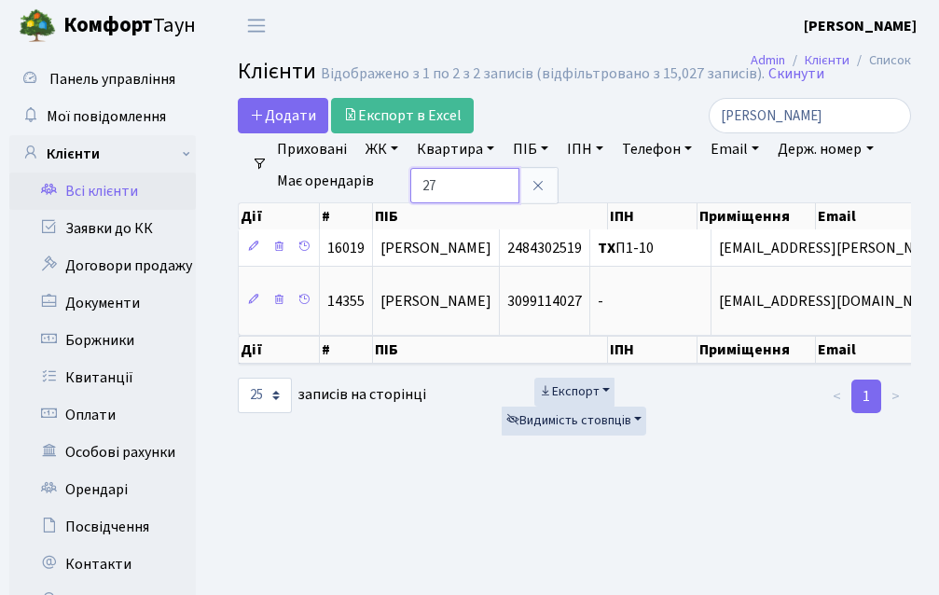
type input "27"
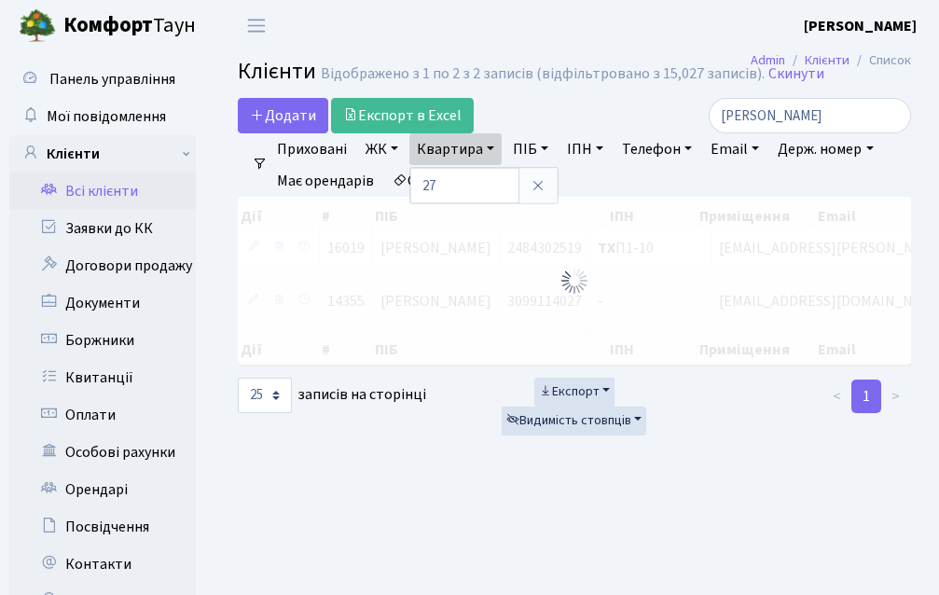
click at [559, 112] on div "Додати Експорт в Excel" at bounding box center [457, 115] width 439 height 35
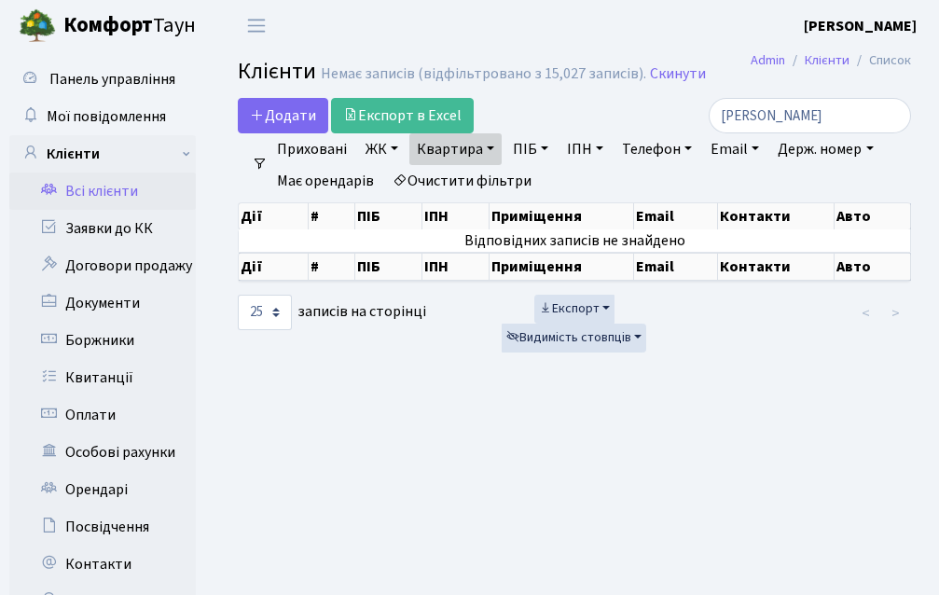
click at [372, 150] on link "ЖК" at bounding box center [382, 149] width 48 height 32
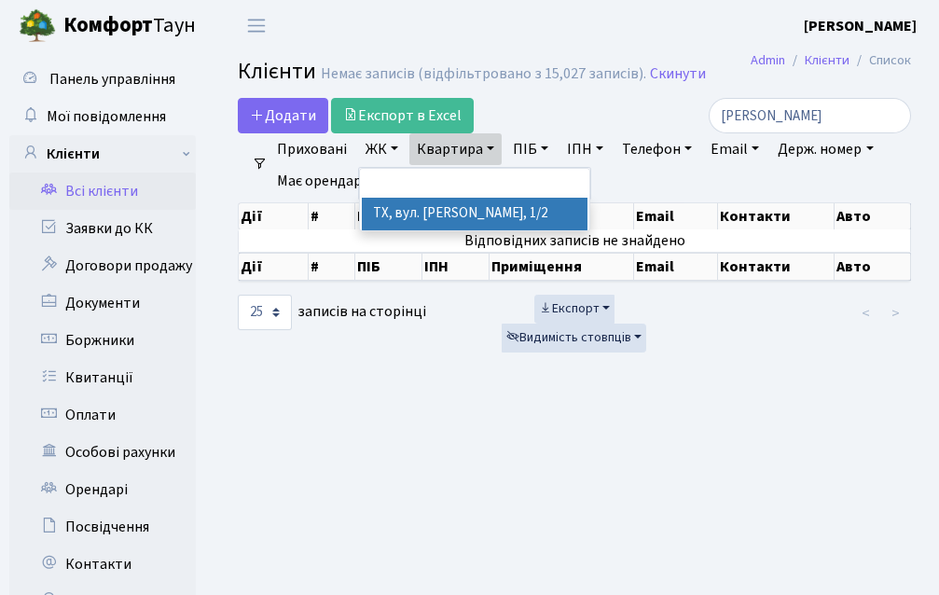
click at [421, 216] on li "ТХ, вул. [PERSON_NAME], 1/2" at bounding box center [475, 214] width 226 height 33
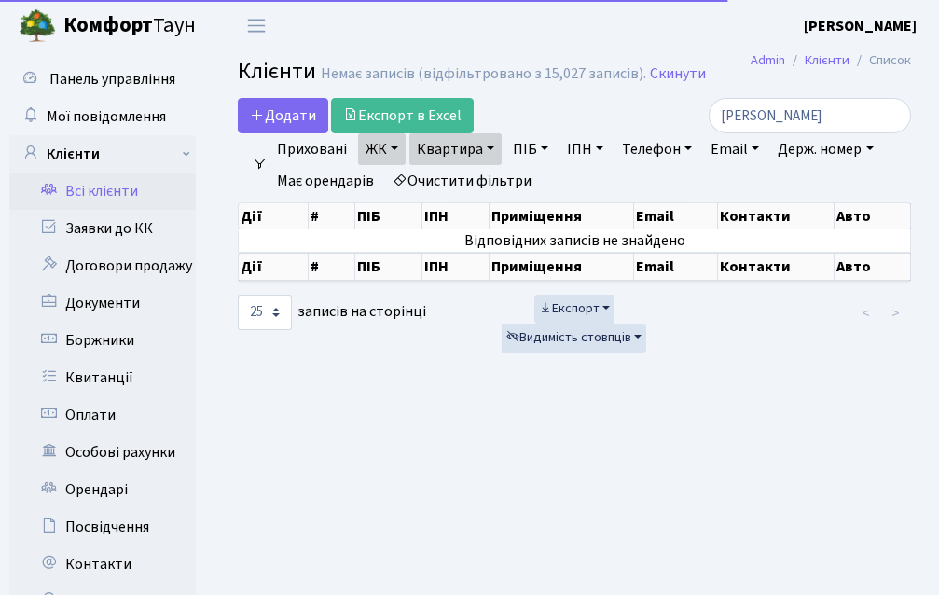
click at [462, 145] on link "Квартира" at bounding box center [455, 149] width 92 height 32
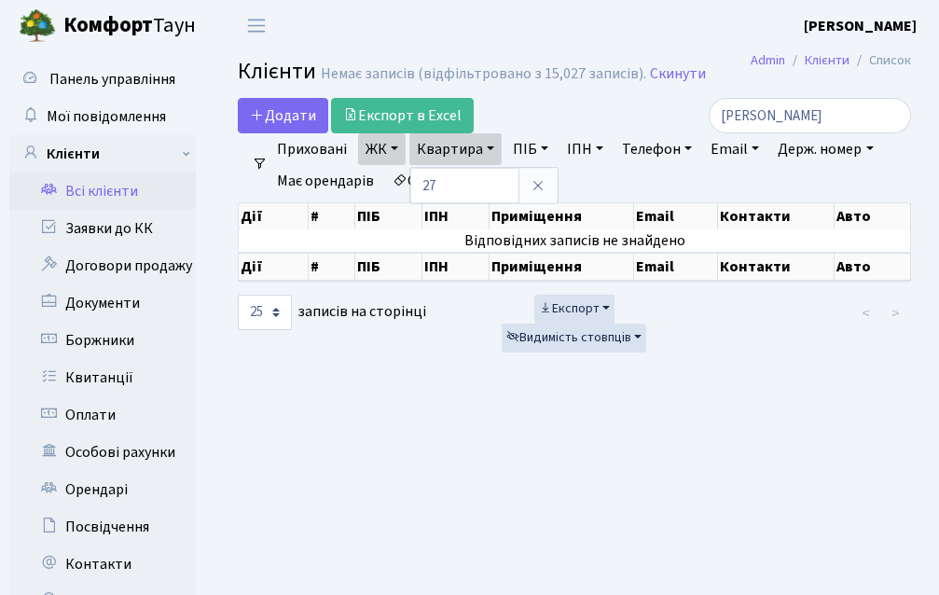
click at [563, 110] on div "Додати Експорт в Excel" at bounding box center [457, 115] width 439 height 35
click at [126, 183] on link "Всі клієнти" at bounding box center [102, 191] width 186 height 37
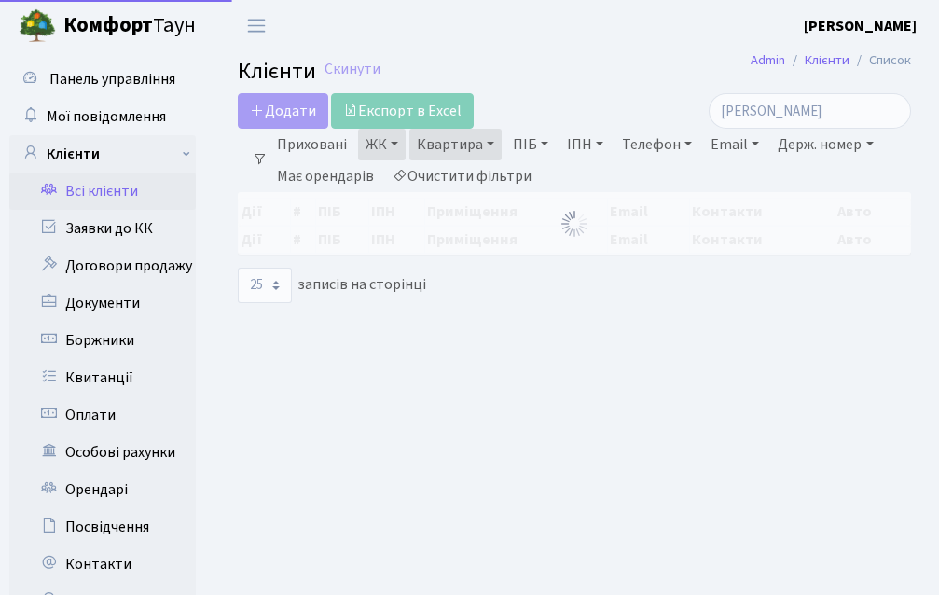
select select "25"
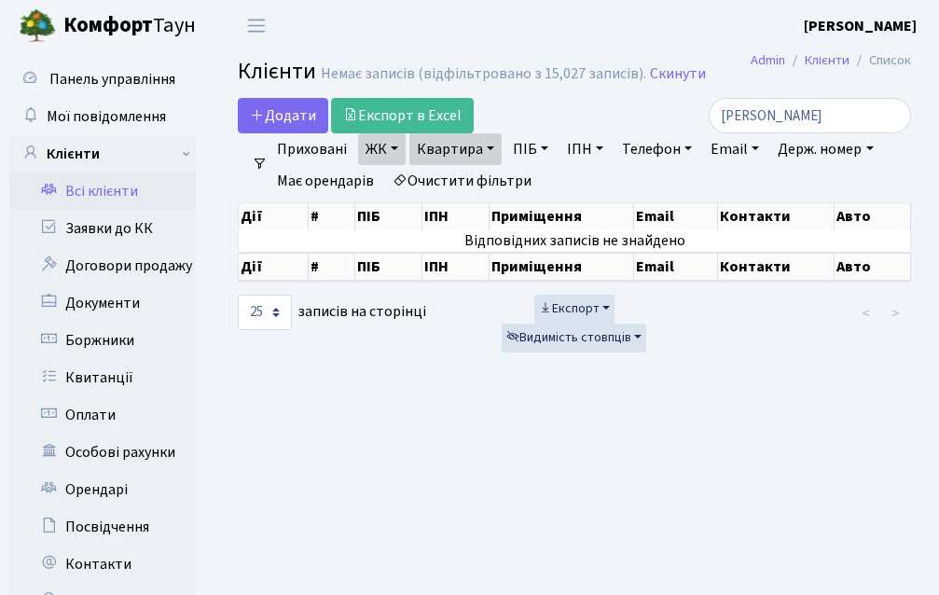
click at [400, 146] on link "ЖК" at bounding box center [382, 149] width 48 height 32
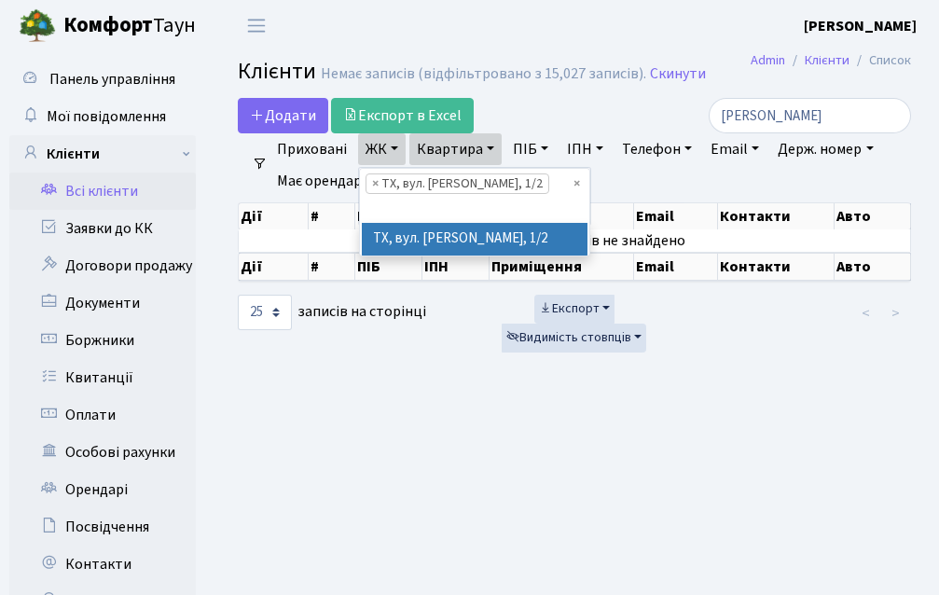
click at [570, 181] on ul "× × ТХ, вул. [PERSON_NAME], 1/2" at bounding box center [474, 196] width 229 height 55
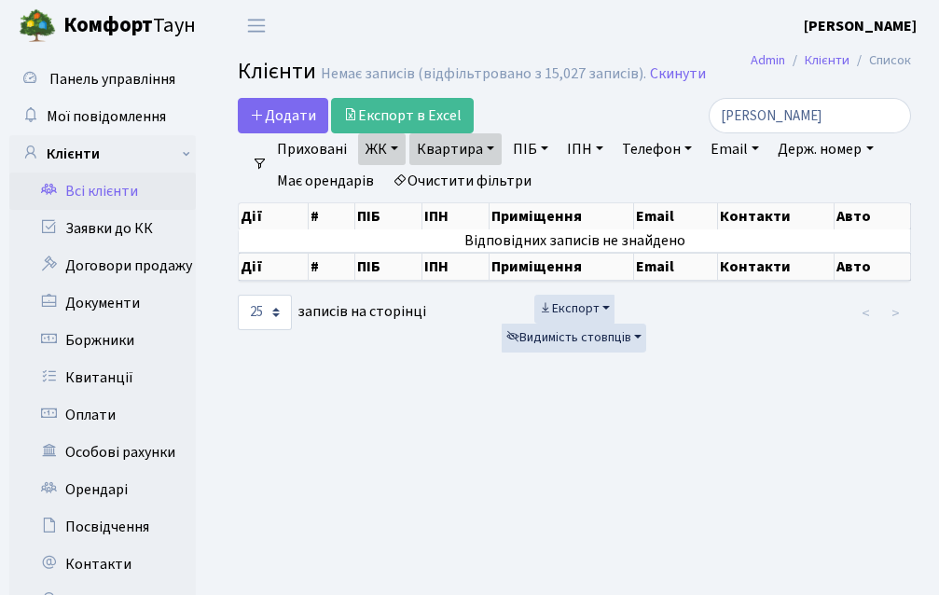
click at [493, 149] on link "Квартира" at bounding box center [455, 149] width 92 height 32
click at [537, 181] on icon at bounding box center [538, 185] width 15 height 15
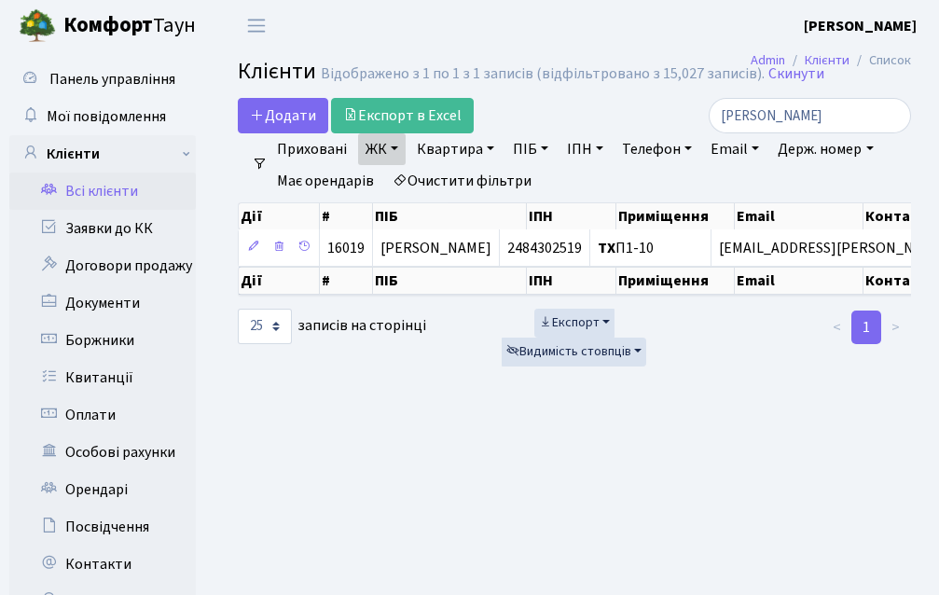
click at [127, 194] on link "Всі клієнти" at bounding box center [102, 191] width 186 height 37
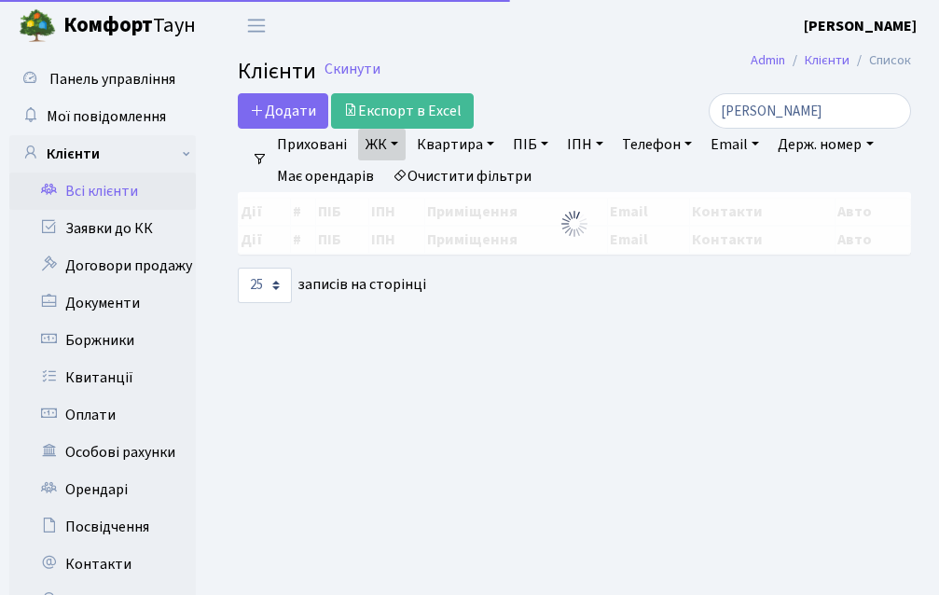
select select "25"
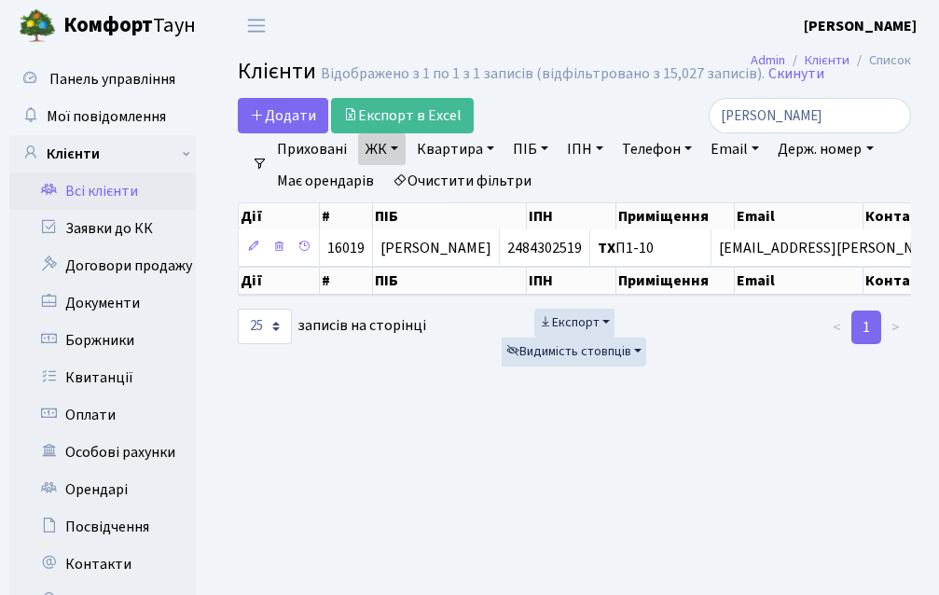
click at [392, 146] on link "ЖК" at bounding box center [382, 149] width 48 height 32
click at [487, 145] on link "Квартира" at bounding box center [455, 149] width 92 height 32
click at [615, 173] on ul "Приховані ЖК ТХ, вул. Ділова, 1/2 × × ТХ, вул. Ділова, 1/2 Квартира ПІБ ІПН Тел…" at bounding box center [582, 164] width 629 height 63
click at [127, 192] on link "Всі клієнти" at bounding box center [102, 191] width 186 height 37
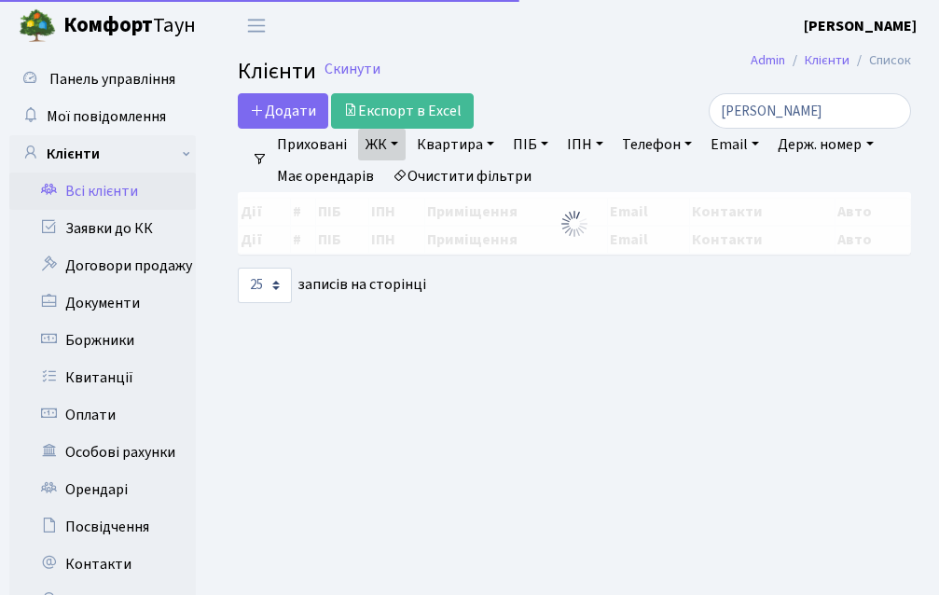
select select "25"
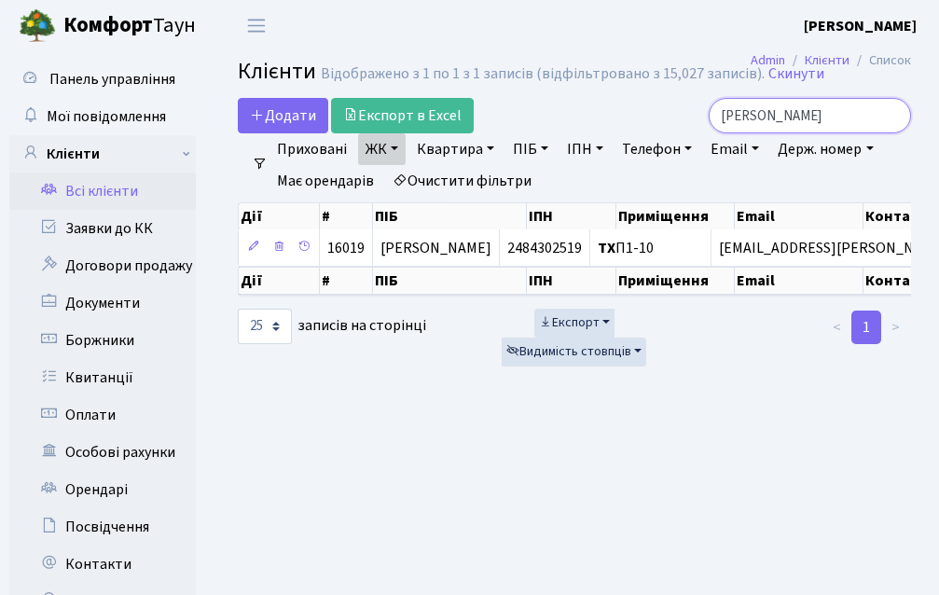
click at [784, 117] on input "[PERSON_NAME]" at bounding box center [810, 115] width 202 height 35
click at [891, 116] on input "[PERSON_NAME]" at bounding box center [810, 115] width 202 height 35
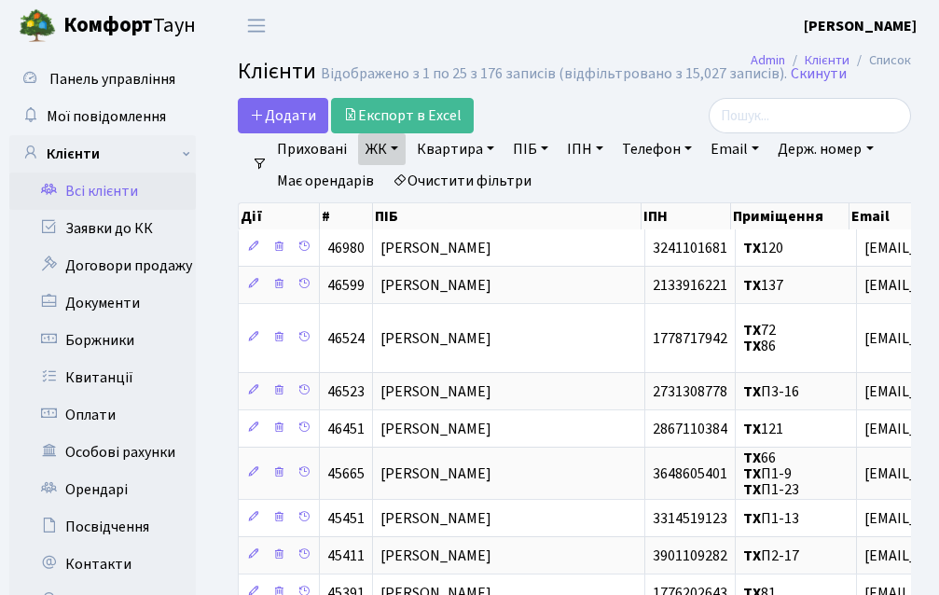
click at [479, 145] on link "Квартира" at bounding box center [455, 149] width 92 height 32
type input "27"
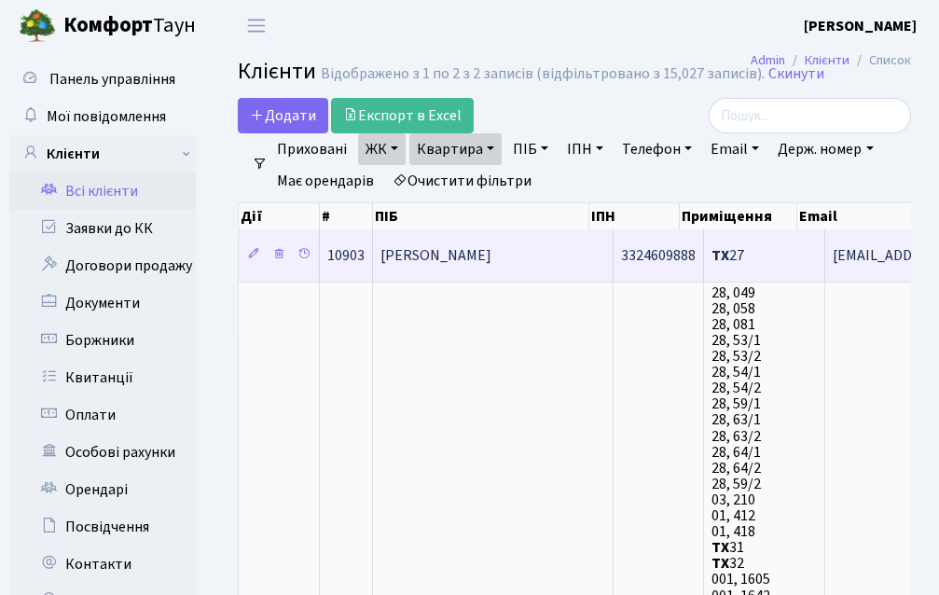
click at [481, 249] on span "[PERSON_NAME]" at bounding box center [435, 255] width 111 height 21
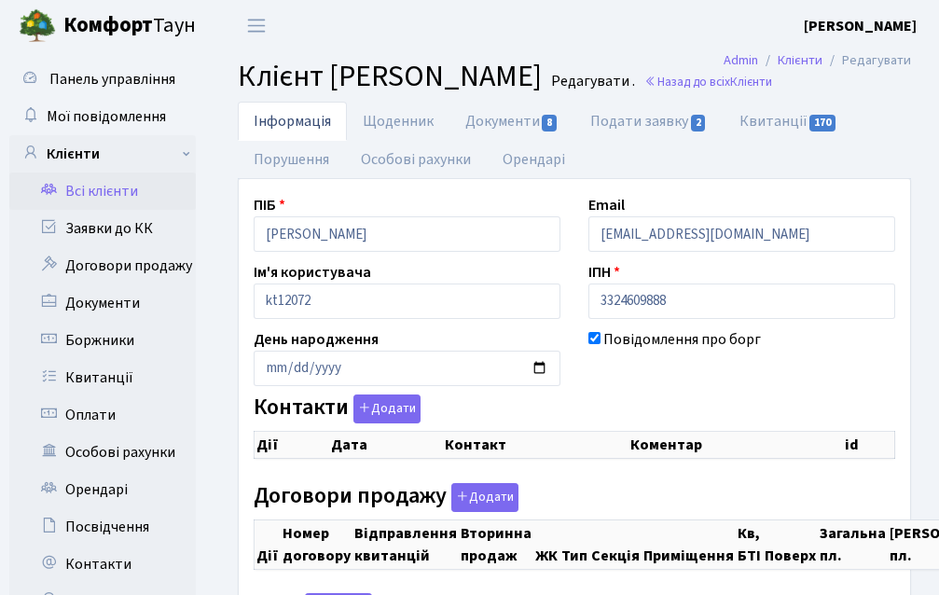
select select "25"
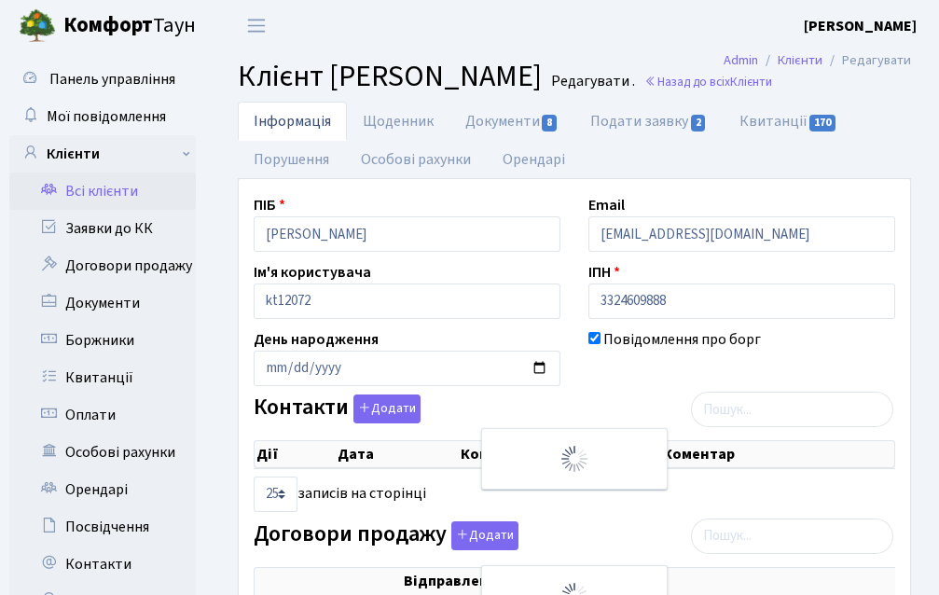
checkbox input "true"
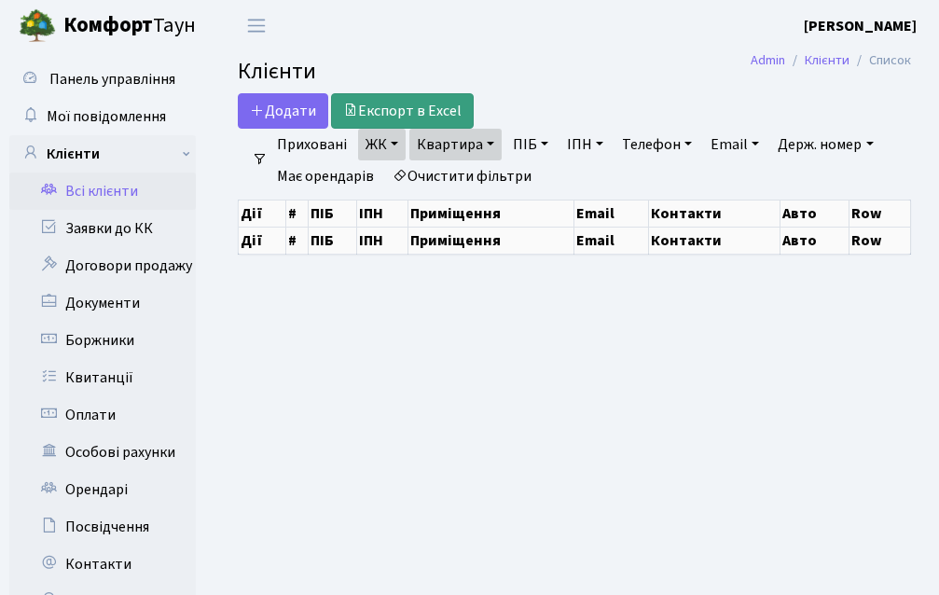
select select "25"
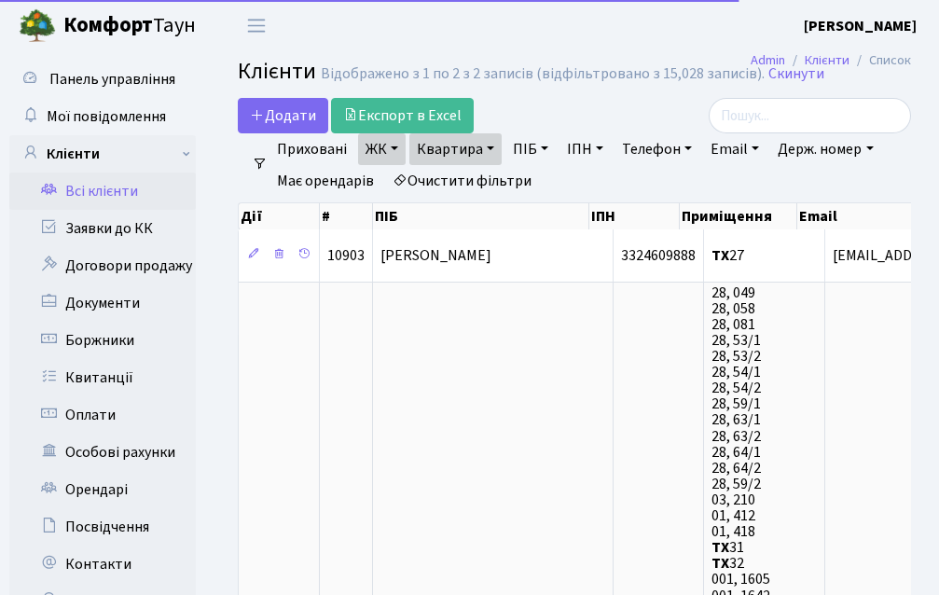
click at [479, 145] on link "Квартира" at bounding box center [455, 149] width 92 height 32
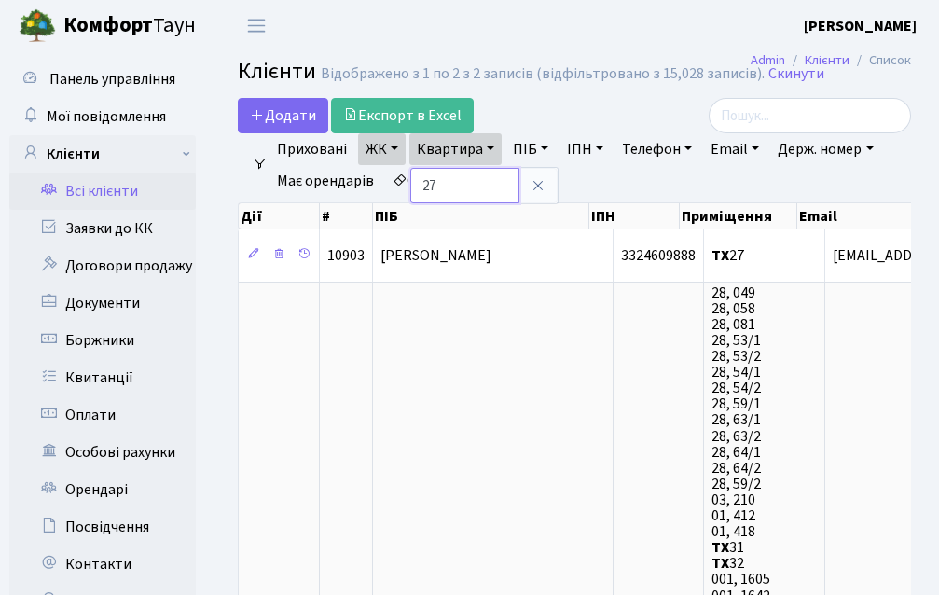
click at [464, 179] on input "27" at bounding box center [464, 185] width 109 height 35
type input "2"
type input "156"
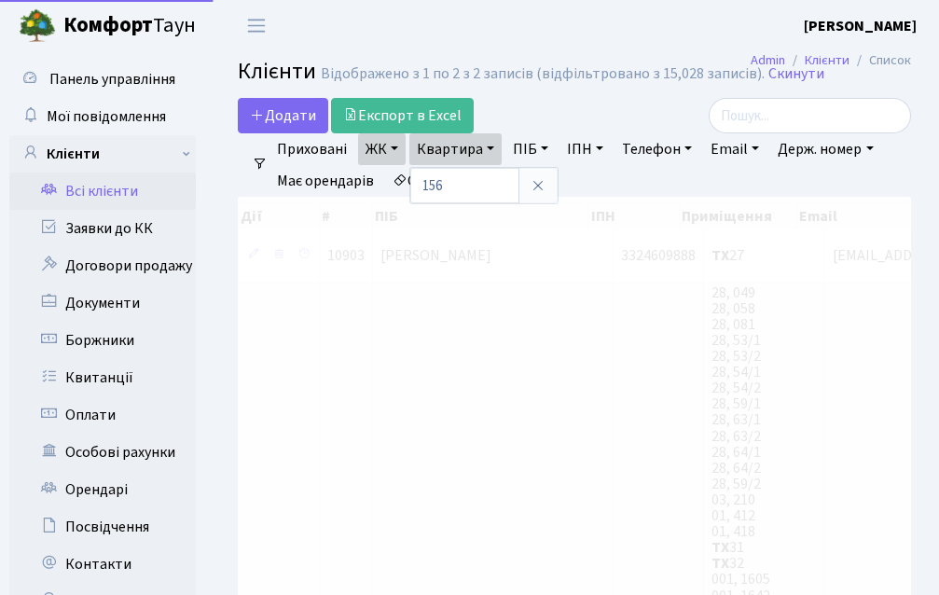
click at [582, 122] on div "Додати Експорт в Excel" at bounding box center [457, 115] width 439 height 35
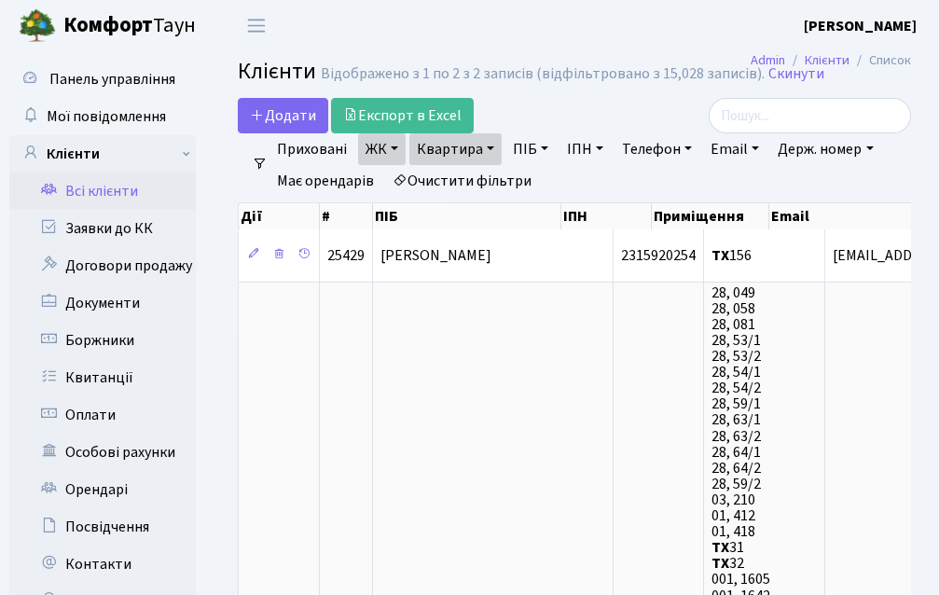
click at [482, 155] on link "Квартира" at bounding box center [455, 149] width 92 height 32
click at [545, 190] on icon at bounding box center [538, 185] width 15 height 15
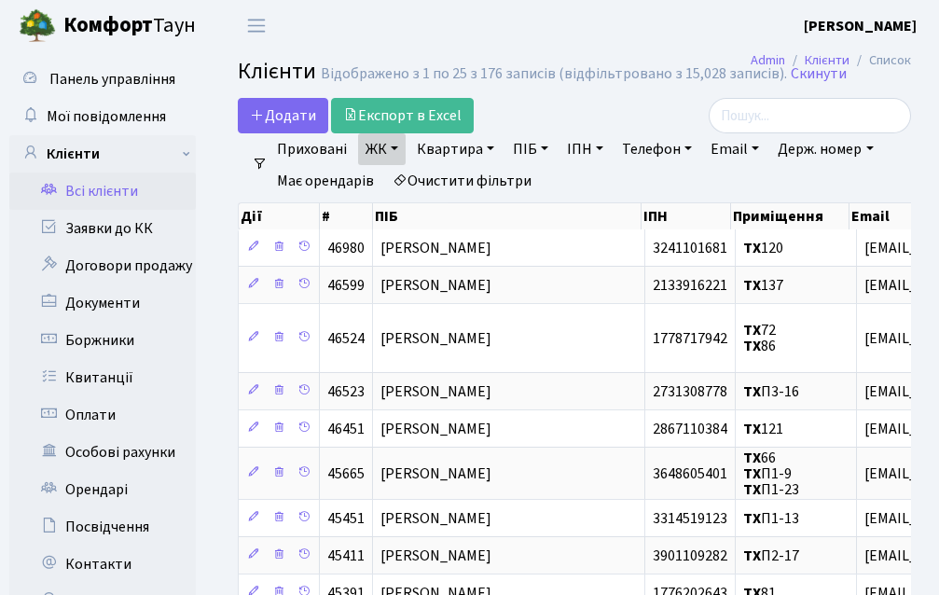
click at [102, 196] on link "Всі клієнти" at bounding box center [102, 191] width 186 height 37
select select "25"
